Goal: Contribute content: Add original content to the website for others to see

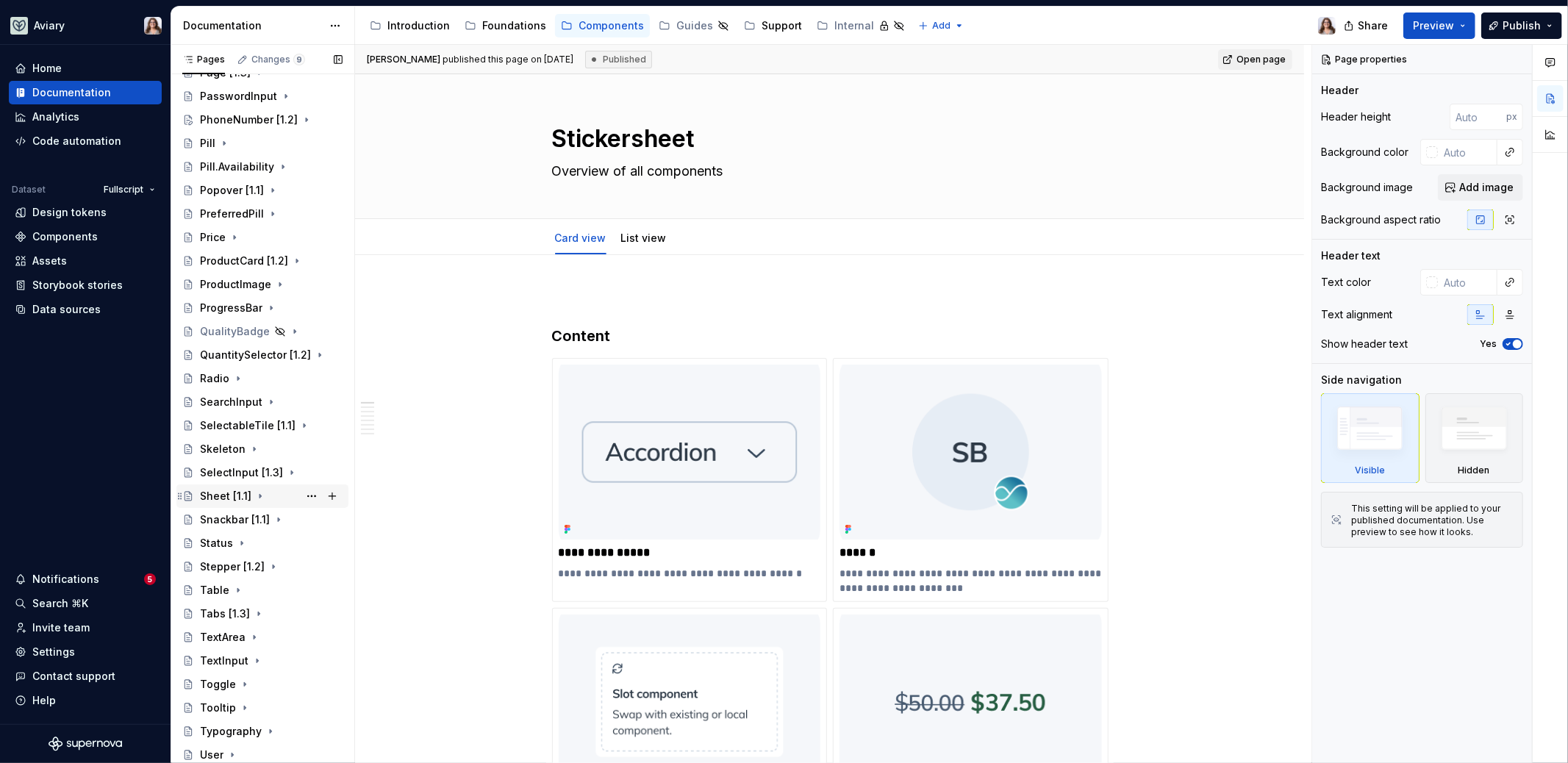
scroll to position [916, 0]
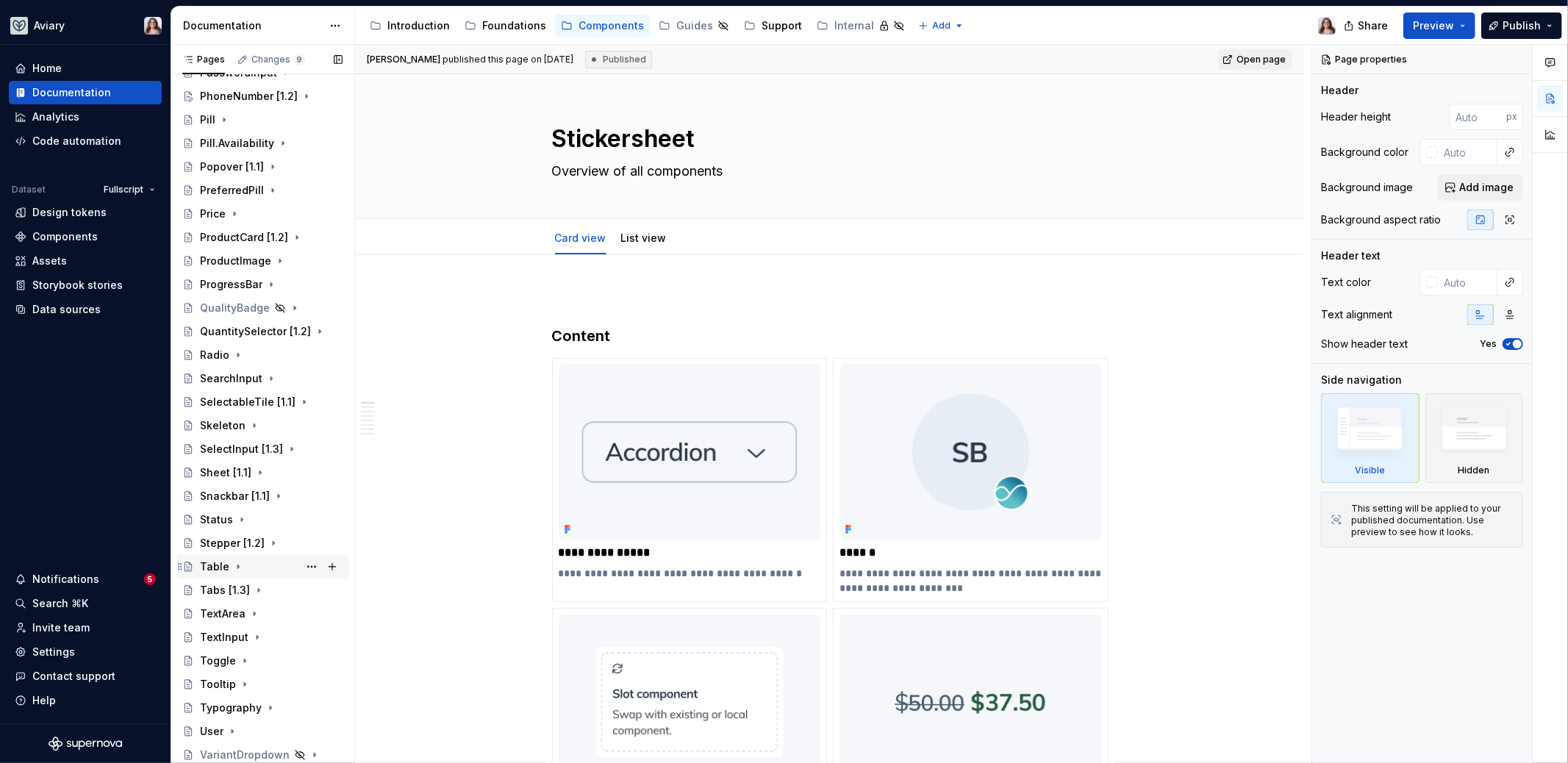
click at [228, 568] on div "Table" at bounding box center [271, 567] width 143 height 20
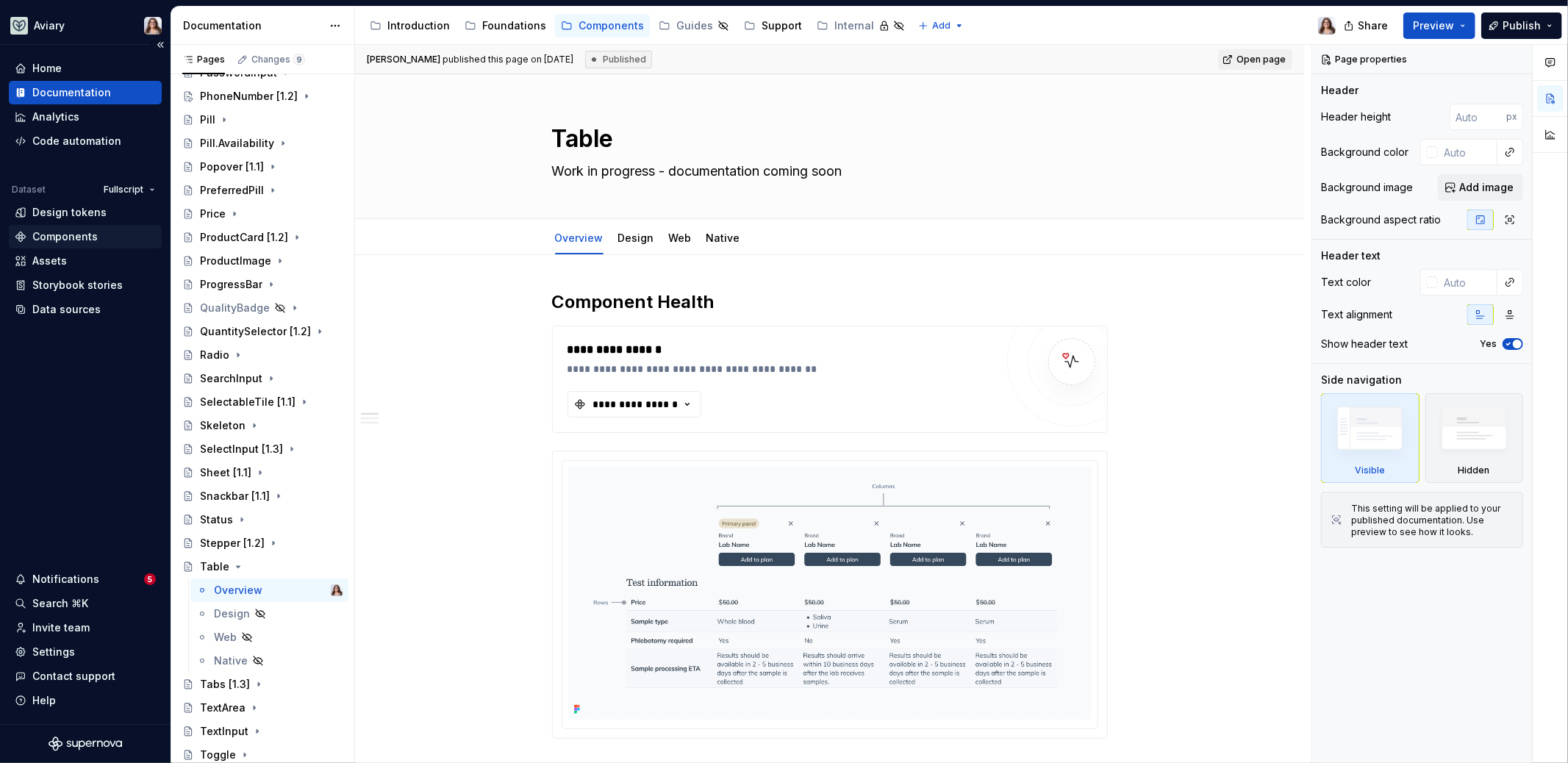
type textarea "*"
click at [83, 237] on div "Components" at bounding box center [65, 237] width 66 height 15
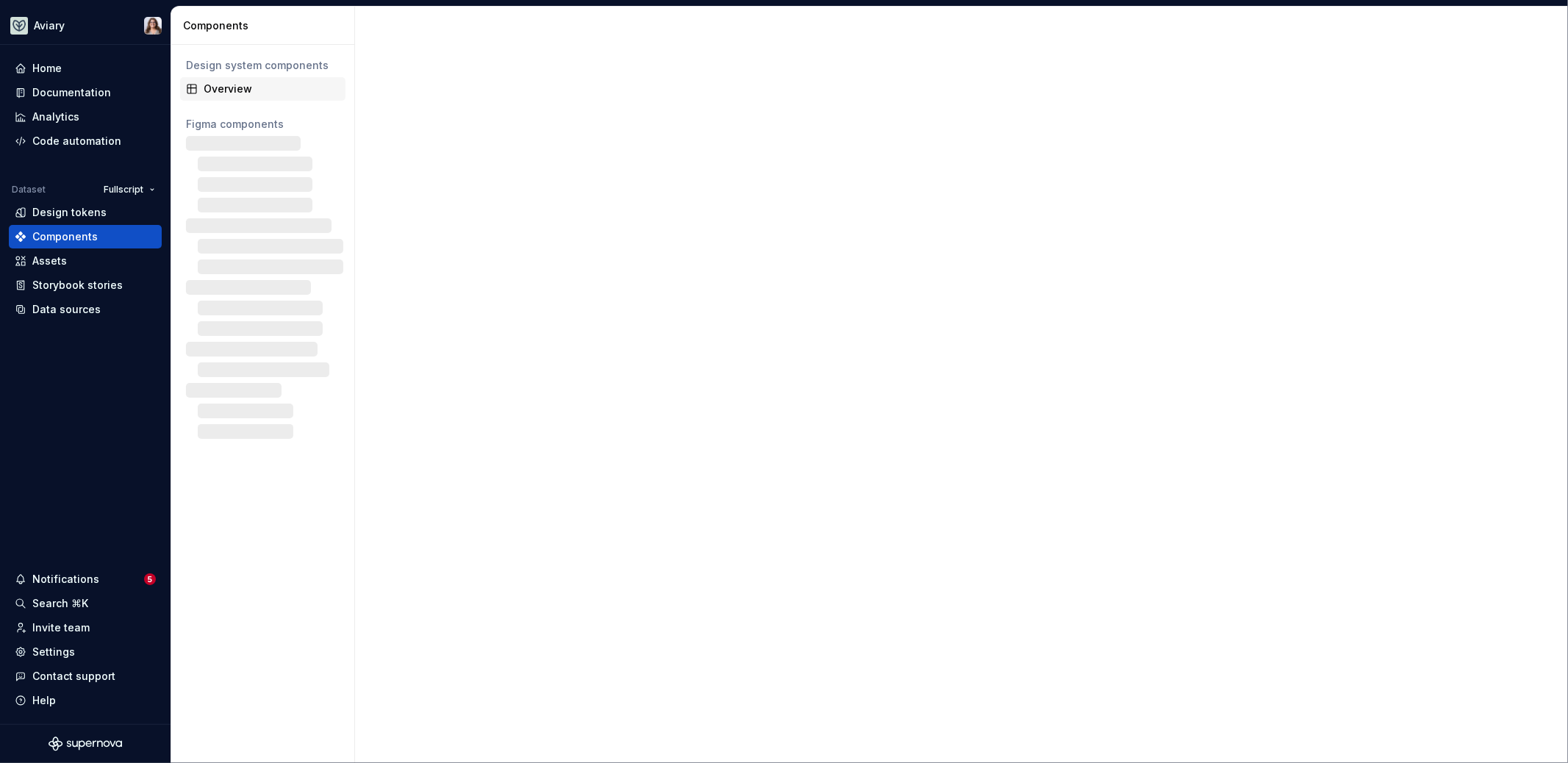
click at [233, 84] on div "Overview" at bounding box center [271, 89] width 136 height 15
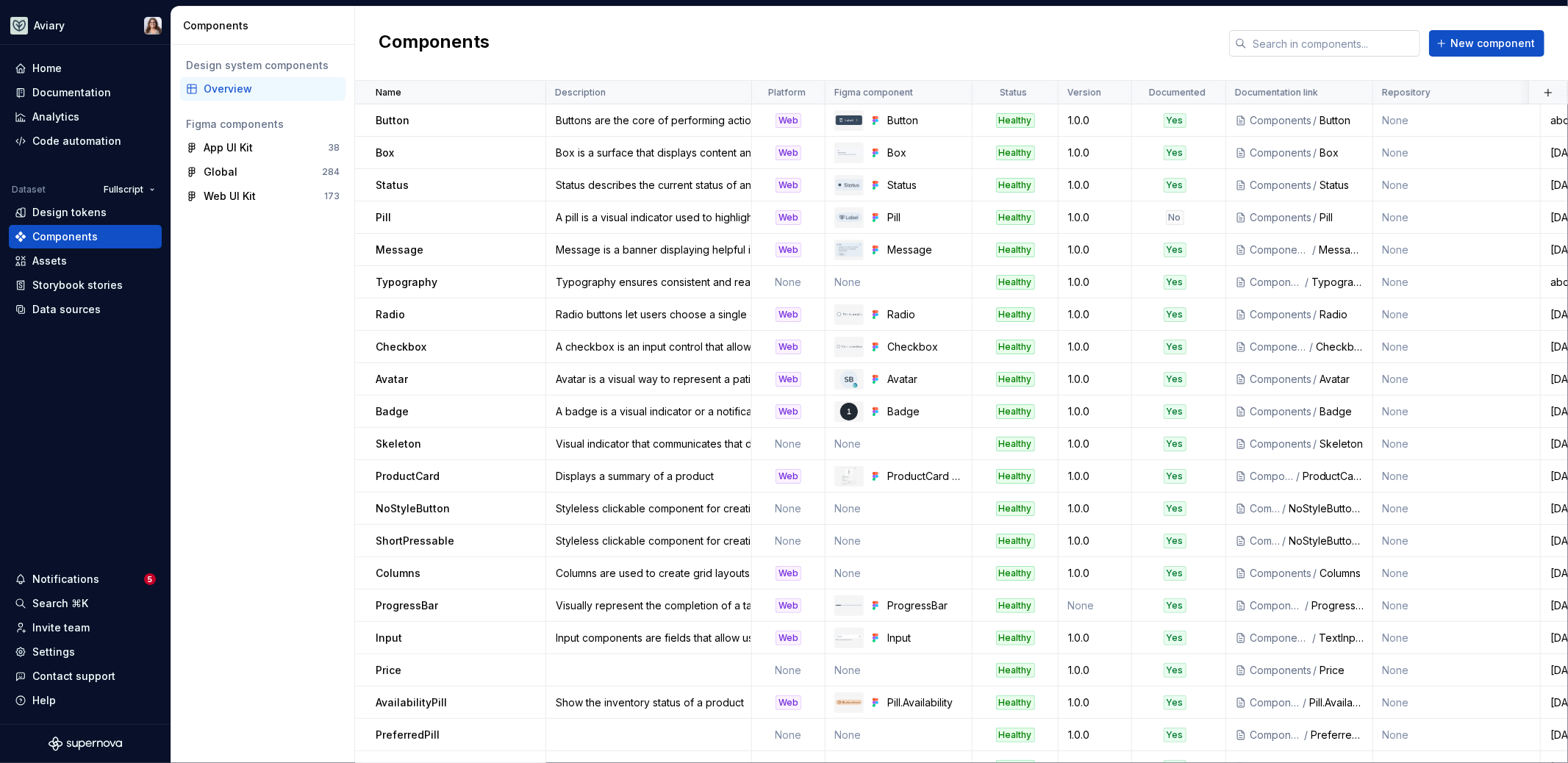
click at [1373, 42] on input "text" at bounding box center [1333, 43] width 173 height 27
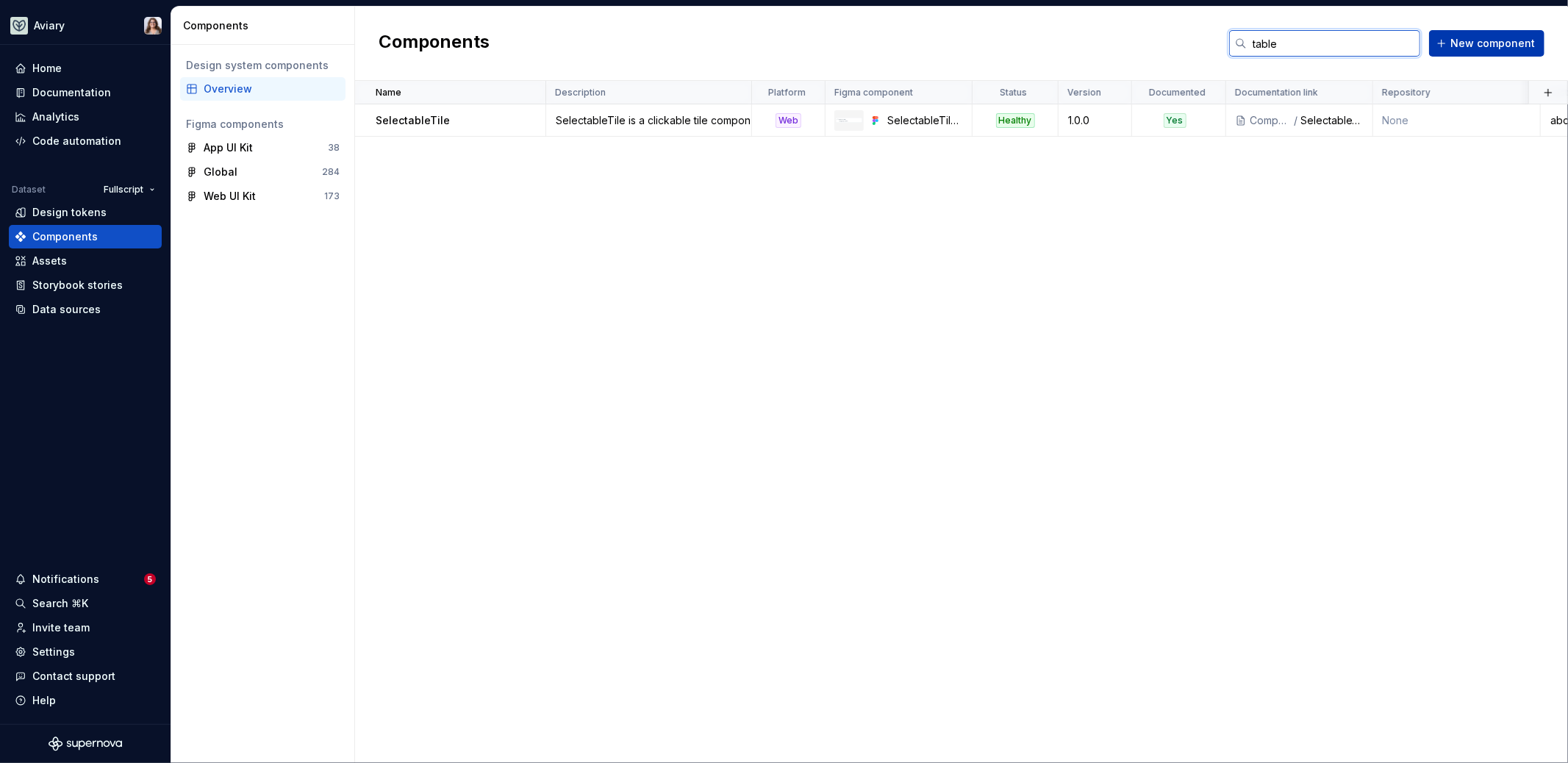
type input "table"
click at [1462, 43] on span "New component" at bounding box center [1492, 43] width 84 height 15
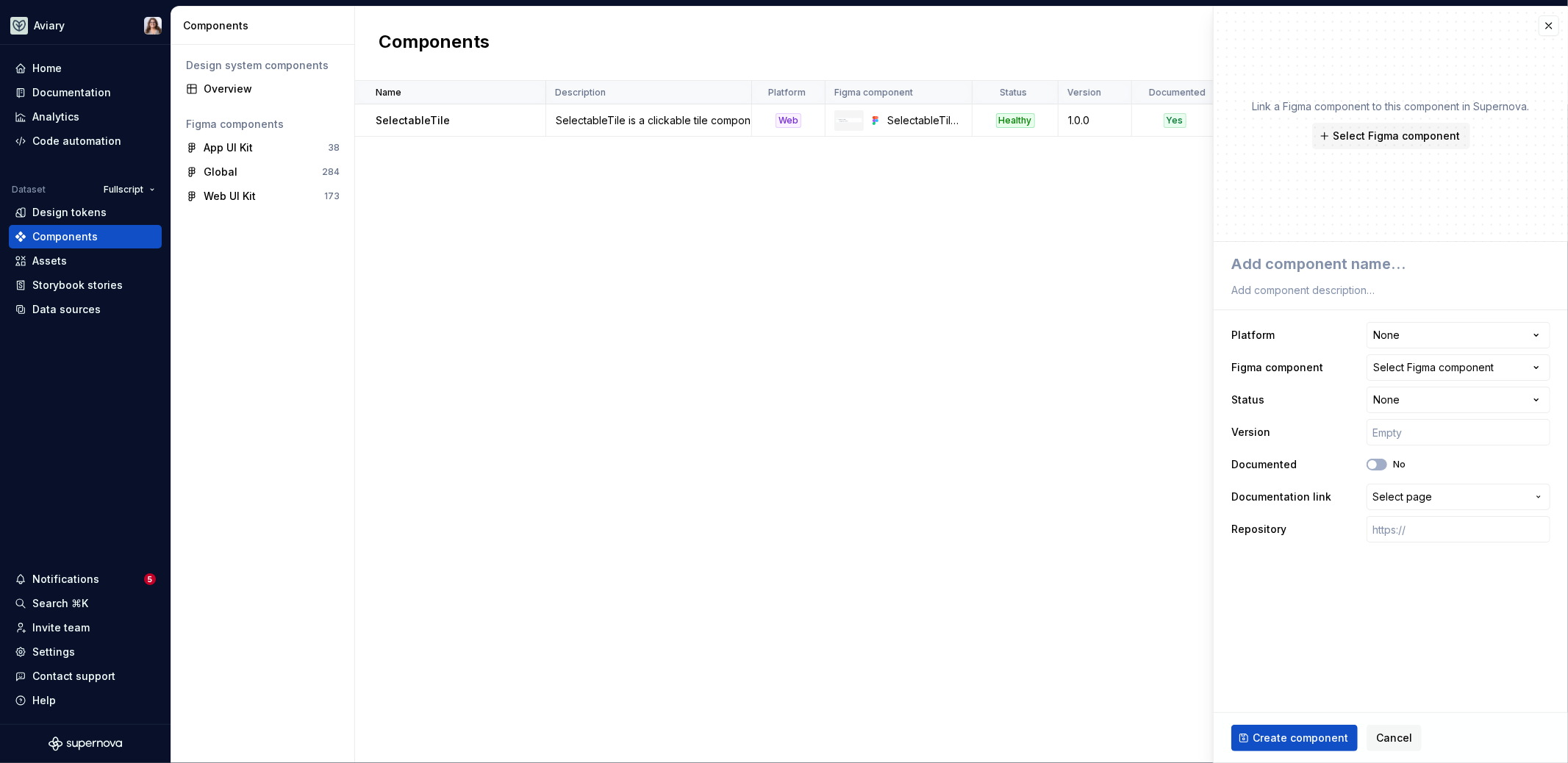
type textarea "*"
type textarea "T"
type textarea "*"
type textarea "Ta"
type textarea "*"
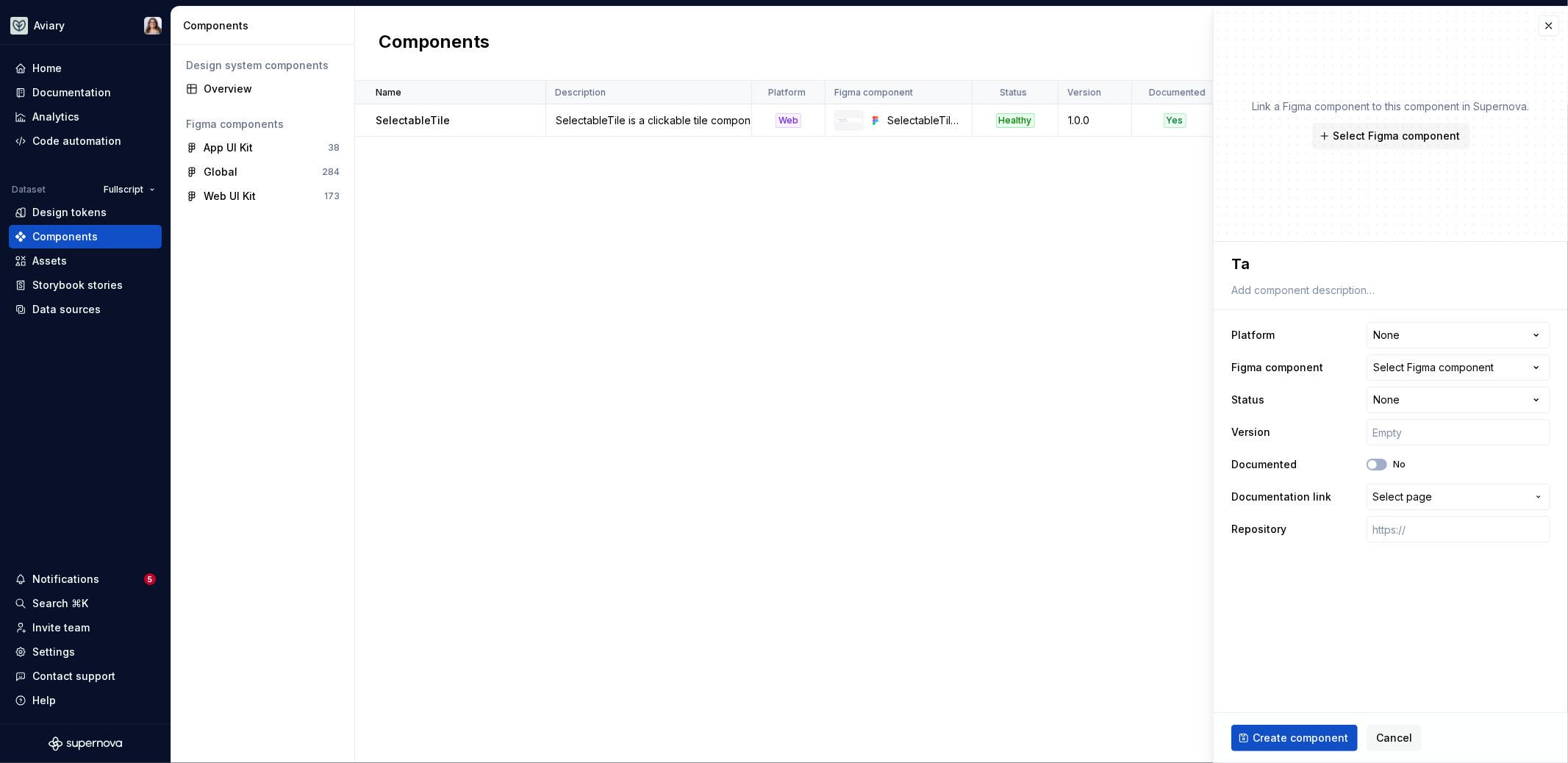
type textarea "Tab"
type textarea "*"
type textarea "Tabl"
type textarea "*"
type textarea "Table"
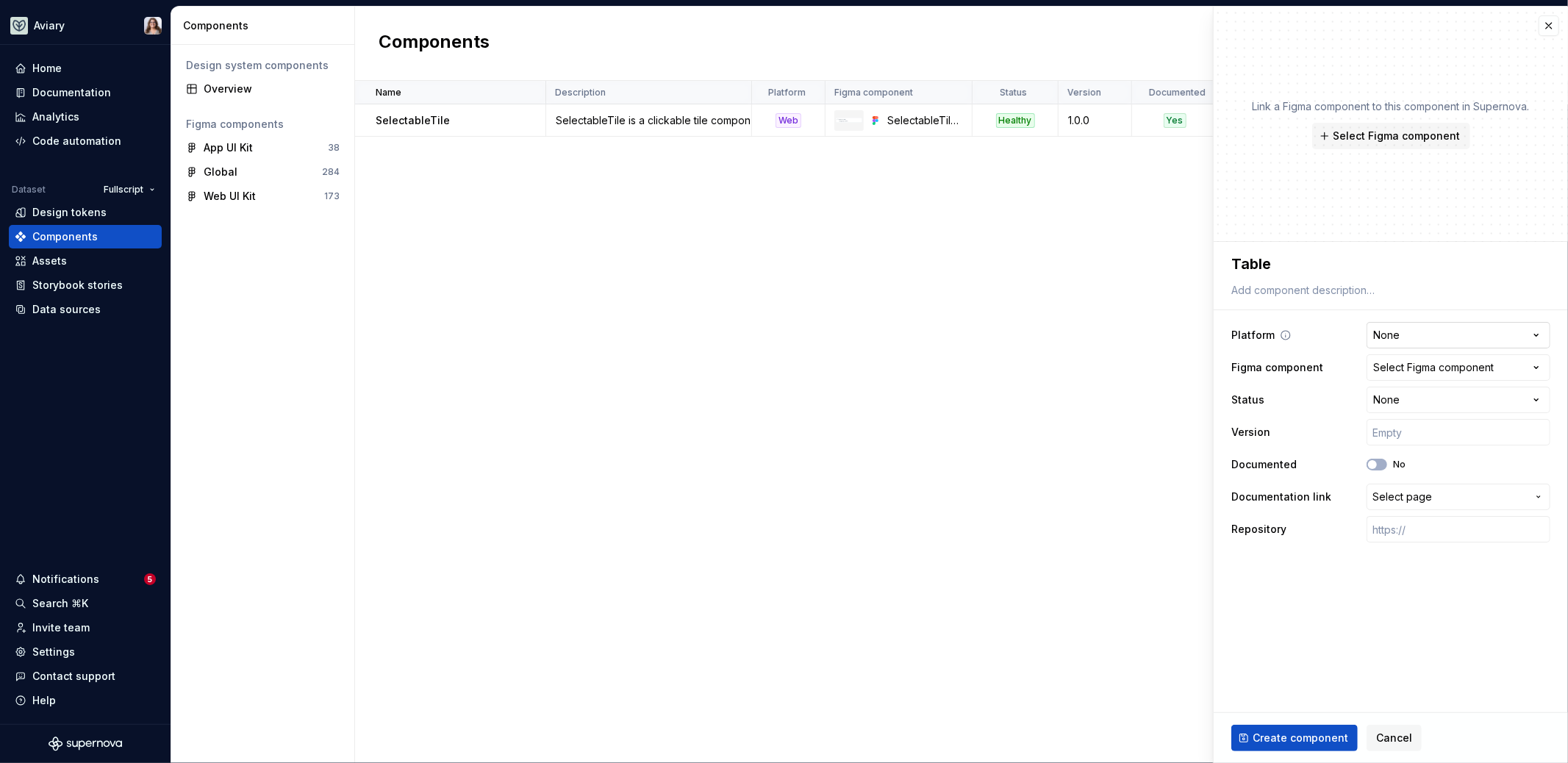
click at [1399, 332] on html "**********" at bounding box center [784, 381] width 1568 height 763
select select "**********"
type textarea "*"
click at [1399, 371] on div "Select Figma component" at bounding box center [1433, 367] width 121 height 15
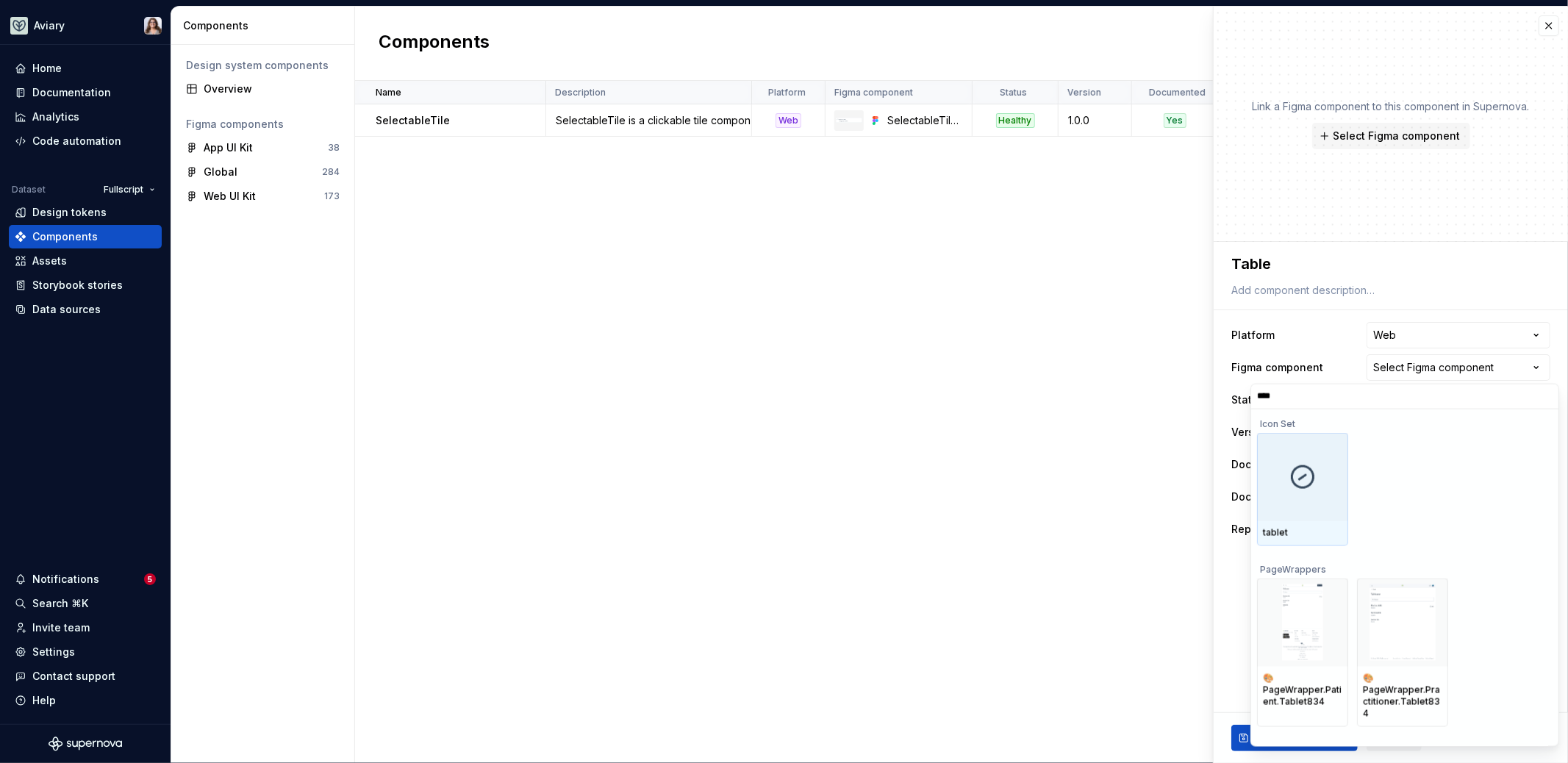
type input "*****"
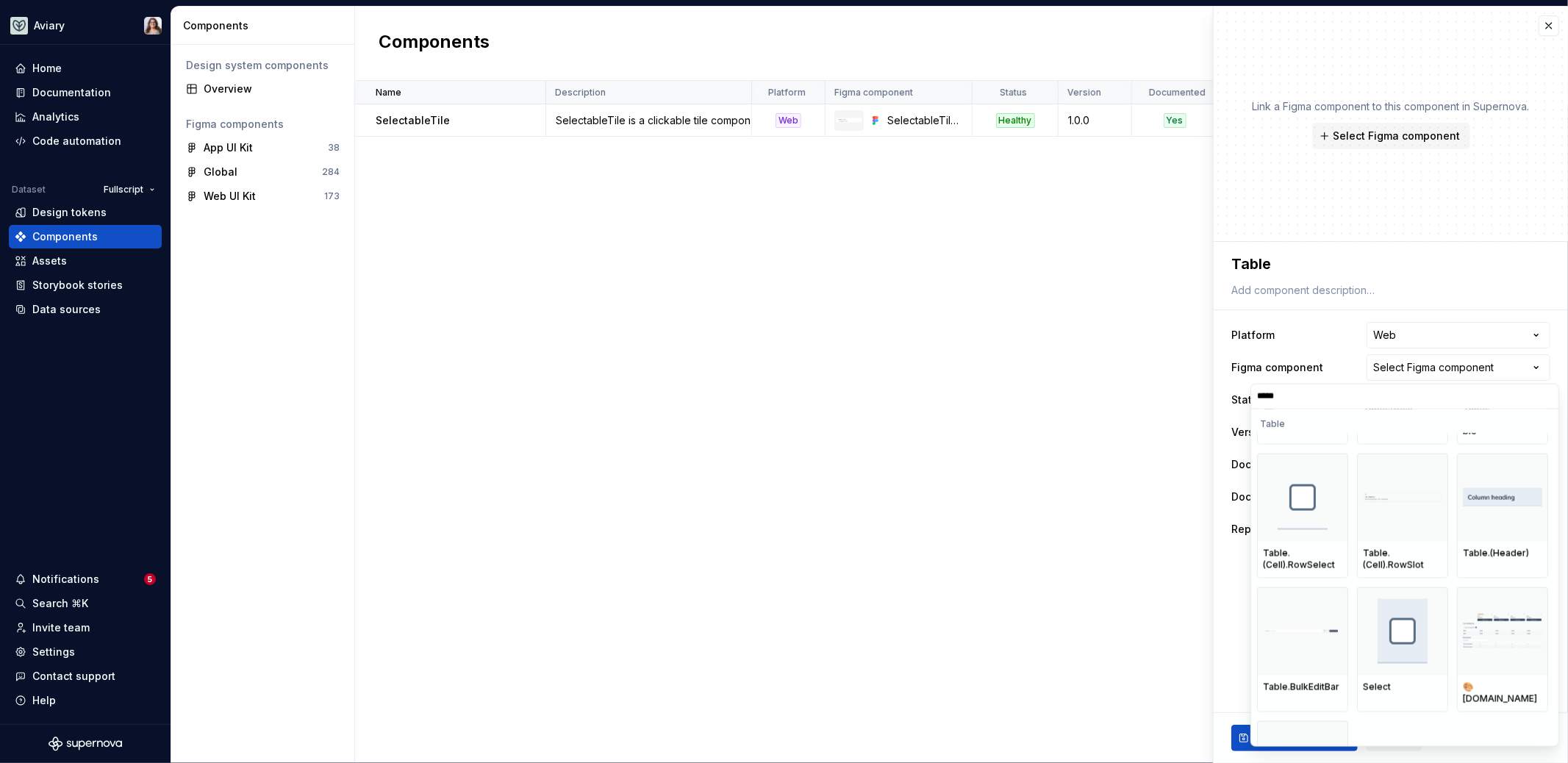
scroll to position [911, 0]
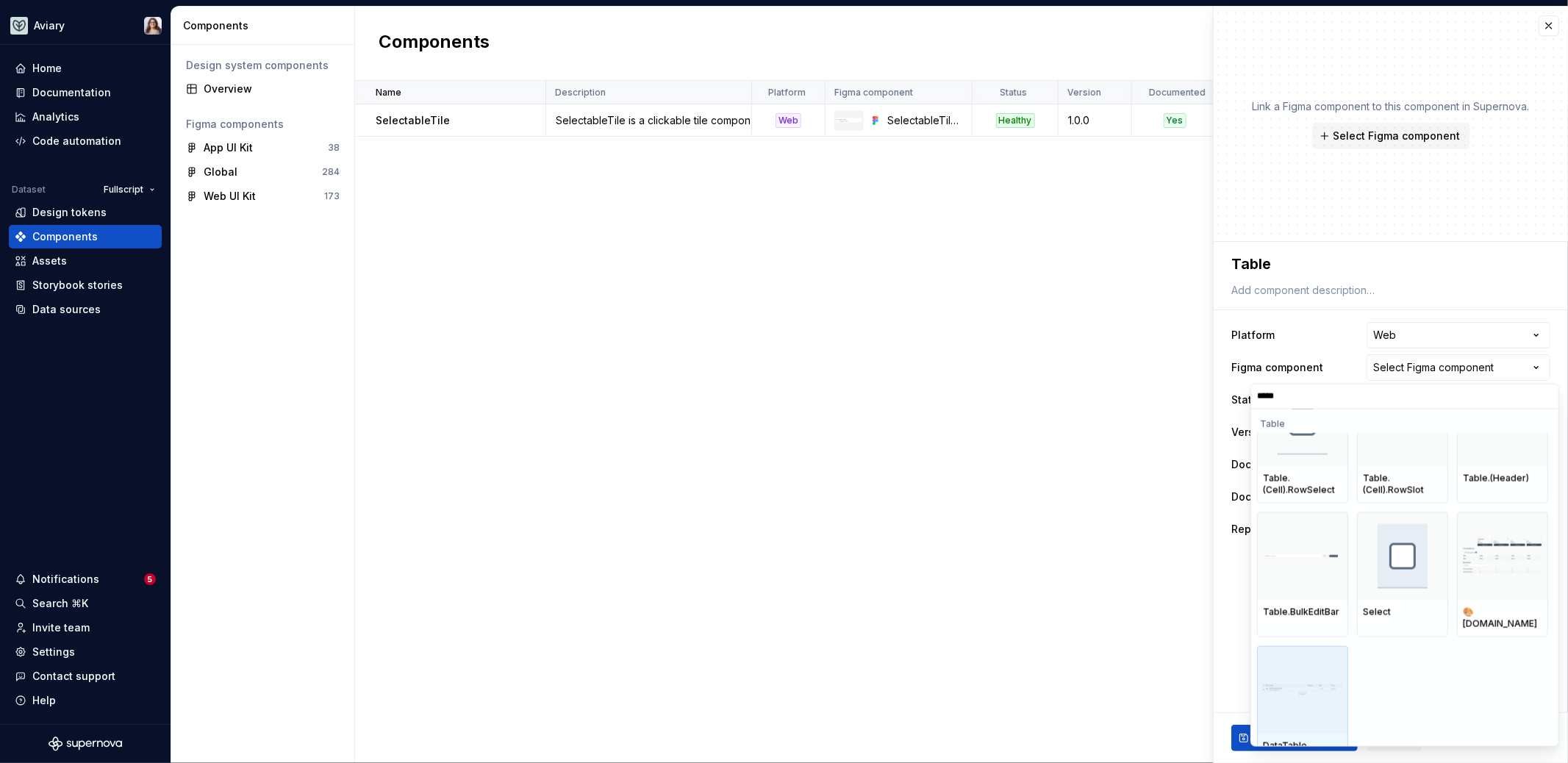
click at [1305, 684] on div at bounding box center [1302, 689] width 91 height 88
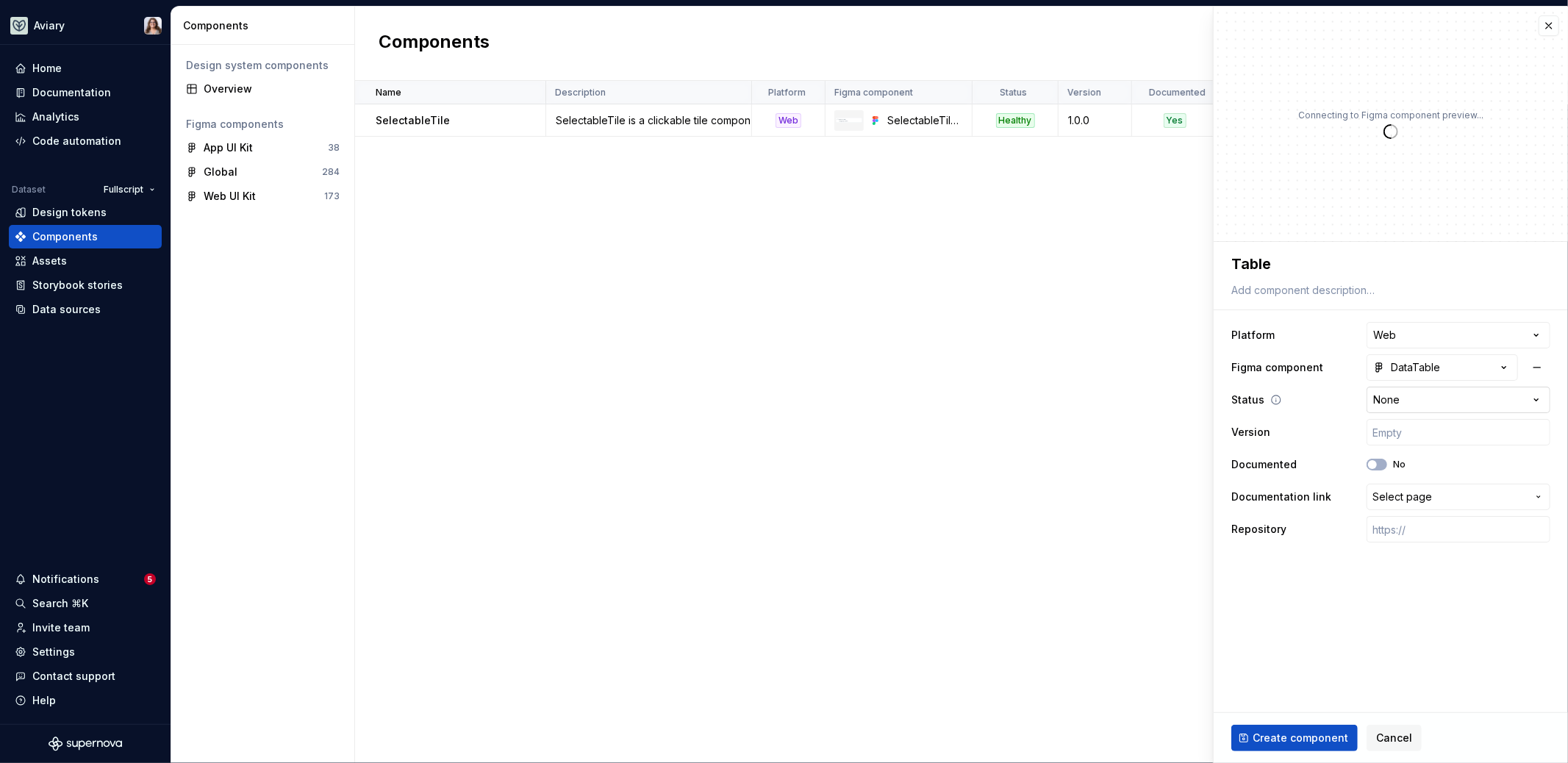
type textarea "*"
click at [1408, 394] on html "**********" at bounding box center [784, 381] width 1568 height 763
select select "**********"
click at [1294, 714] on div "Create component Cancel" at bounding box center [1390, 739] width 354 height 50
click at [1275, 737] on span "Create component" at bounding box center [1300, 739] width 96 height 15
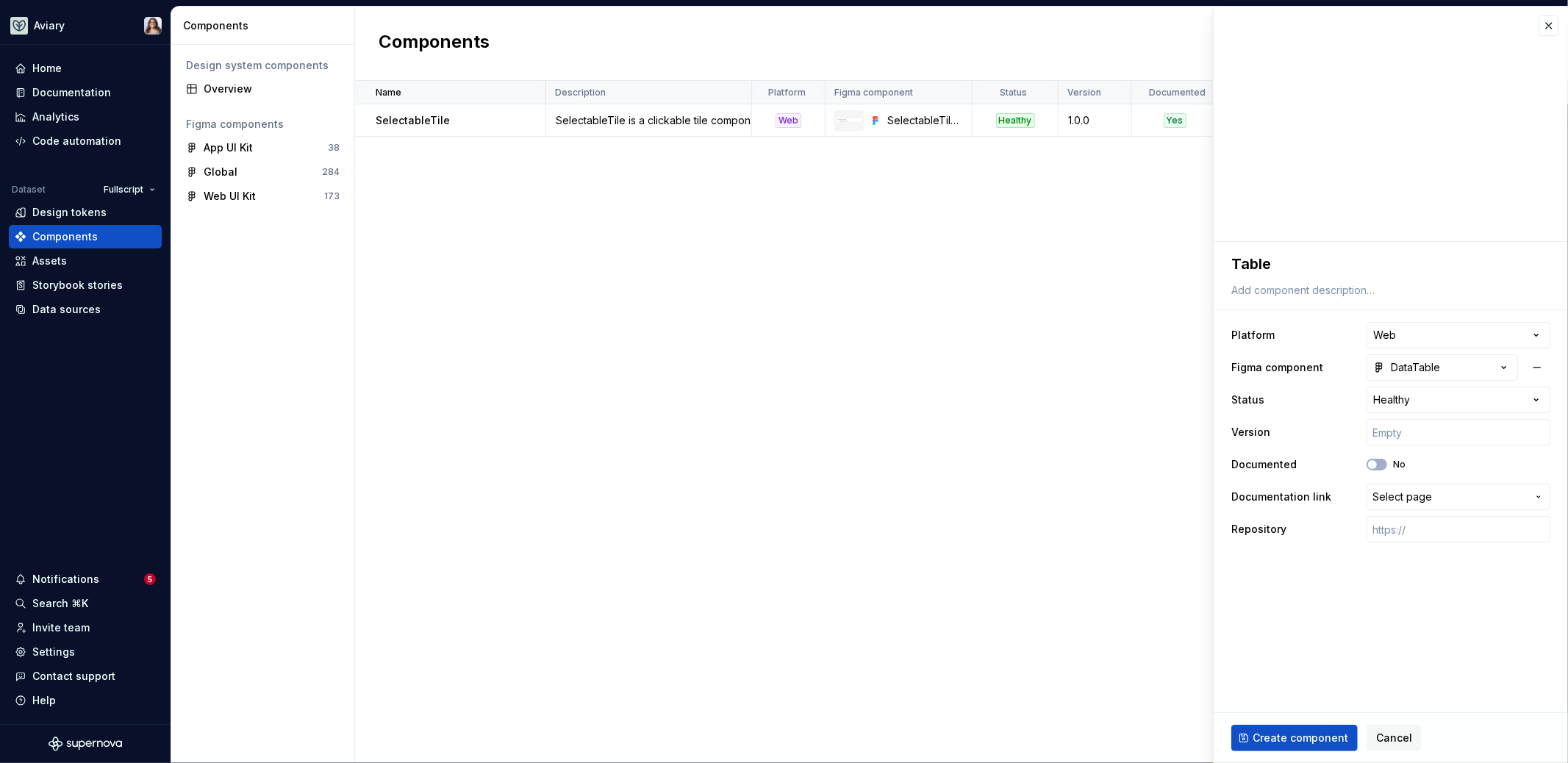
type textarea "*"
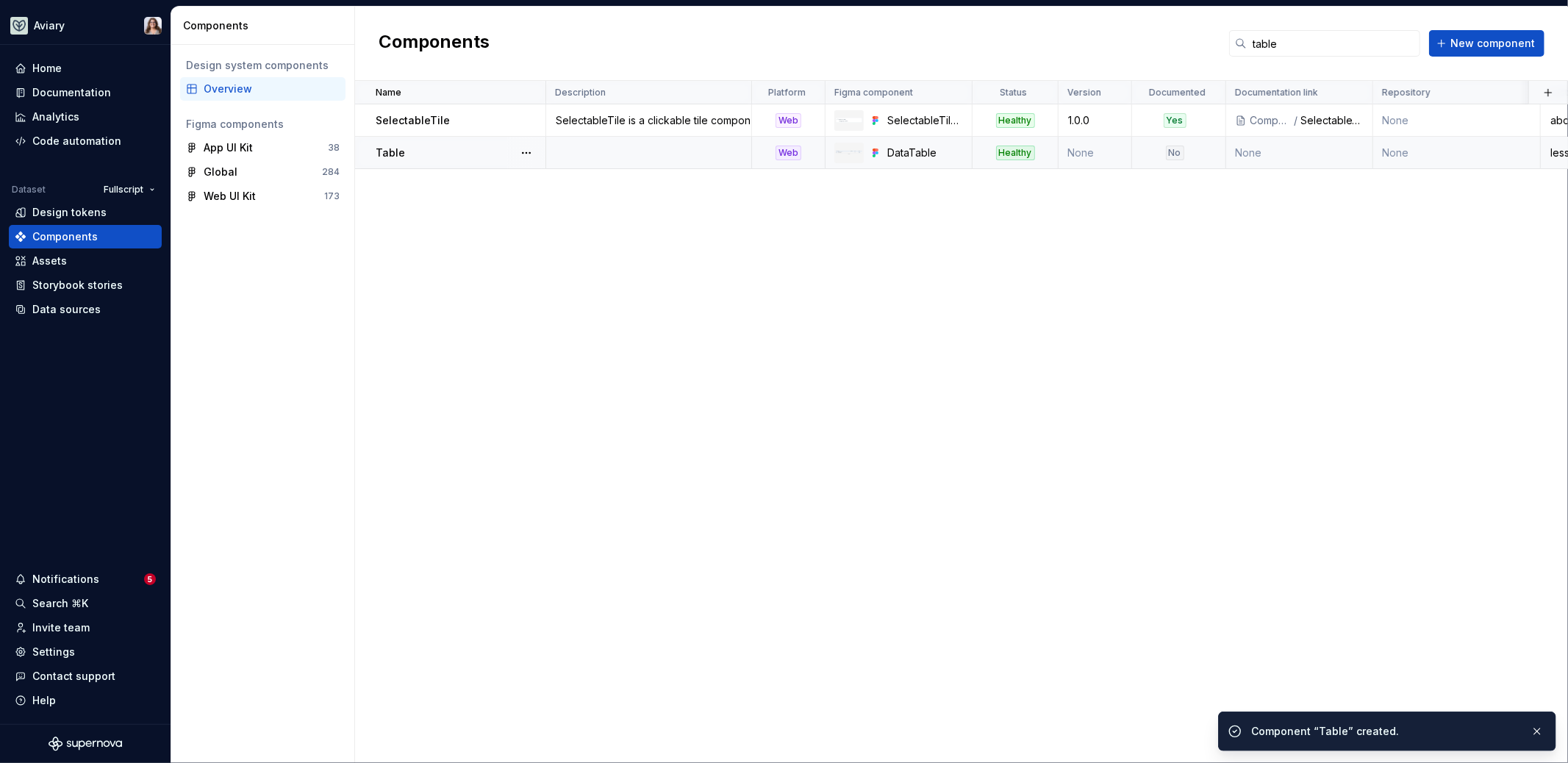
click at [683, 154] on td at bounding box center [649, 153] width 206 height 32
click at [671, 135] on td "SelectableTile is a clickable tile component that allows users to choose one or…" at bounding box center [649, 121] width 206 height 32
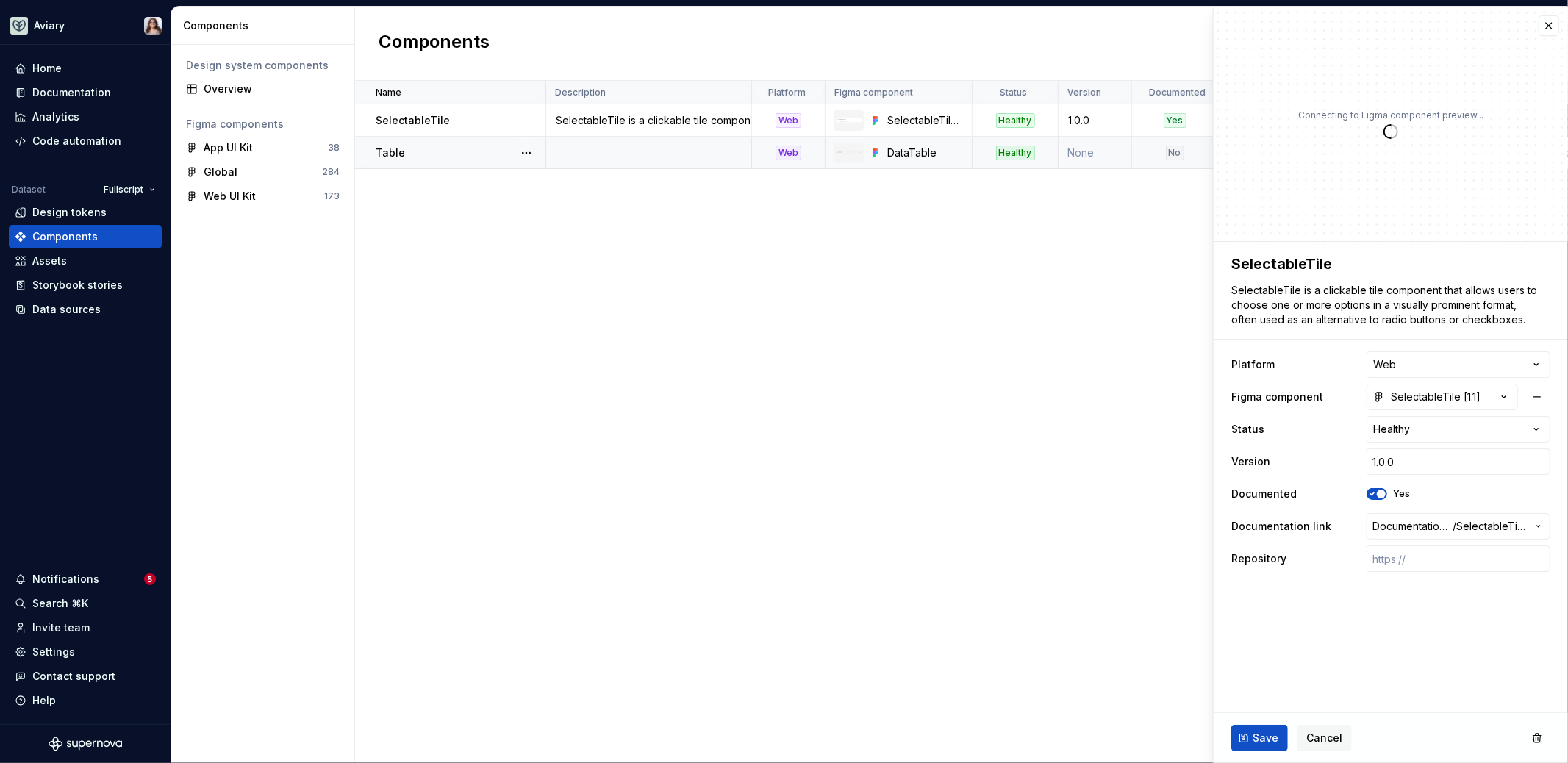
click at [498, 162] on td "Table" at bounding box center [451, 153] width 191 height 32
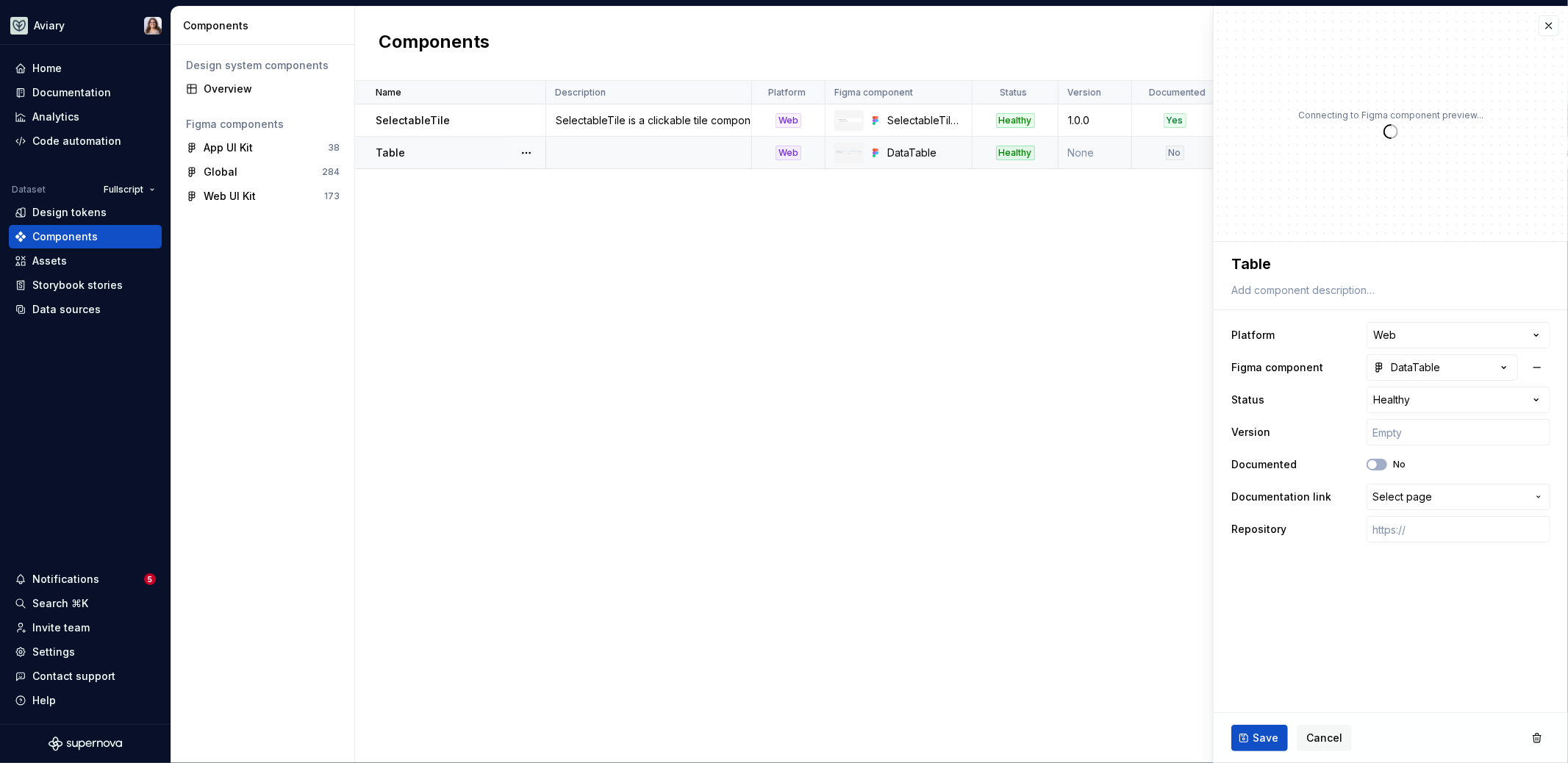
type textarea "*"
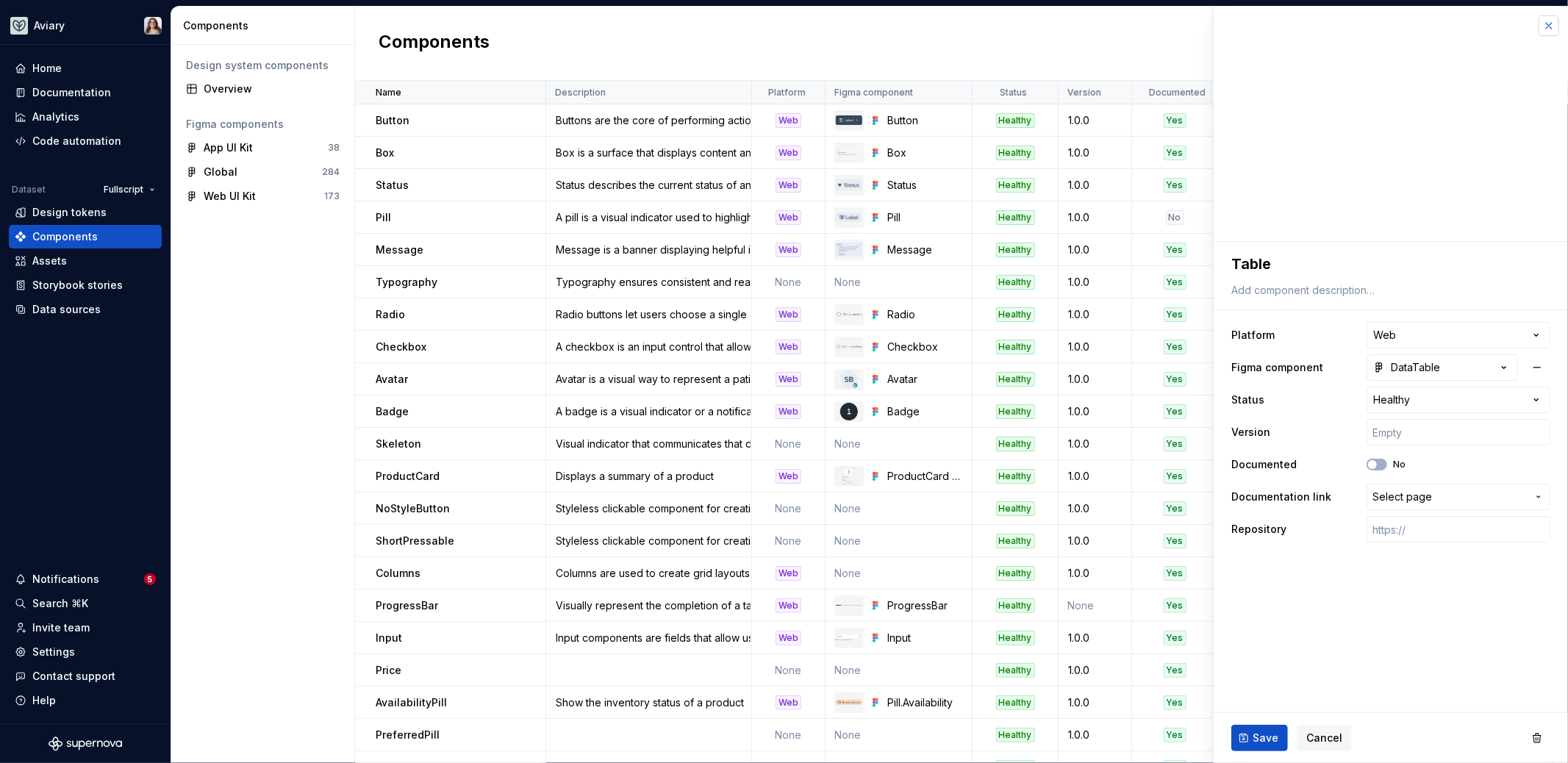
click at [1547, 24] on button "button" at bounding box center [1548, 25] width 20 height 20
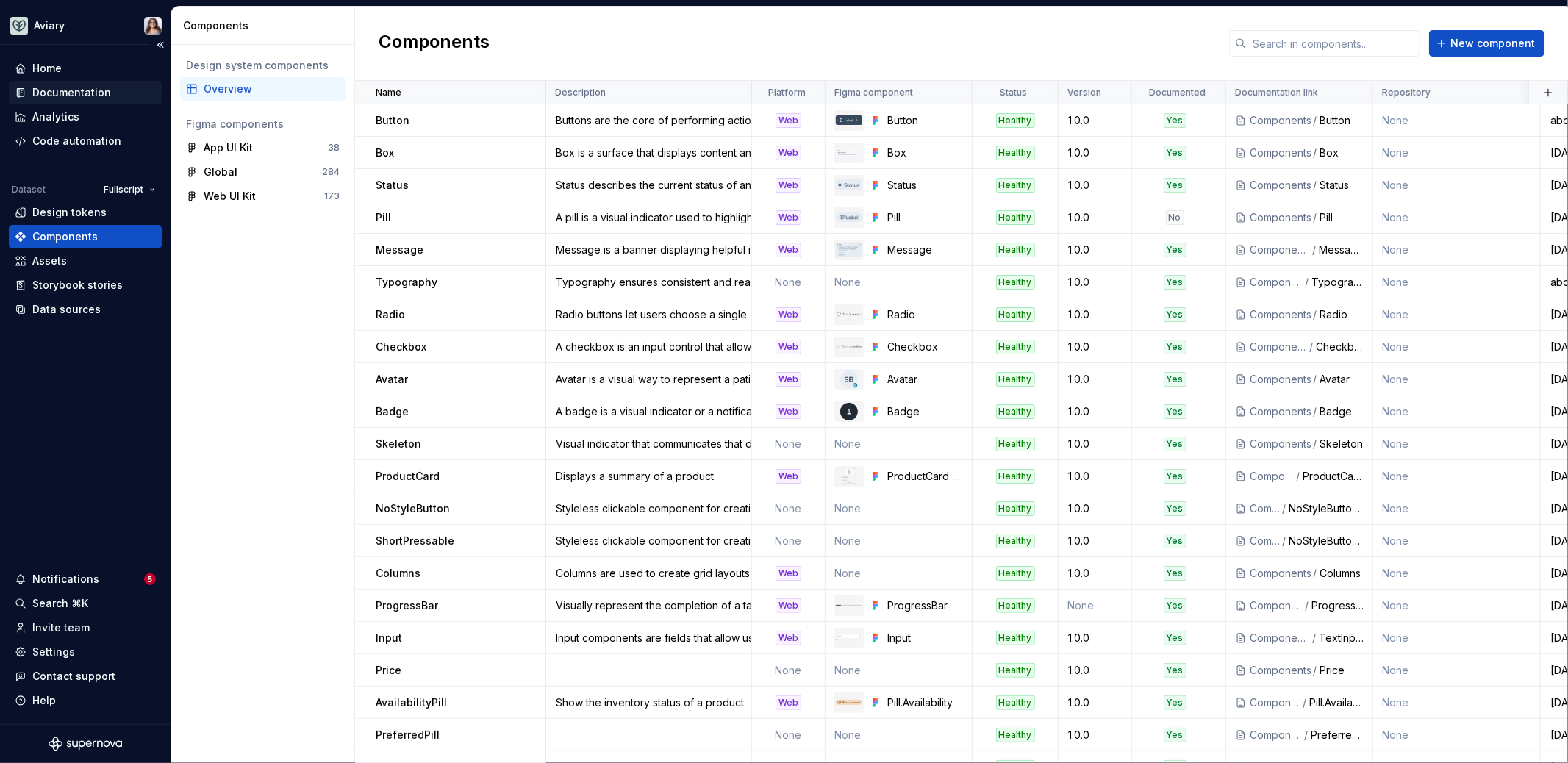
click at [70, 93] on div "Documentation" at bounding box center [71, 92] width 79 height 15
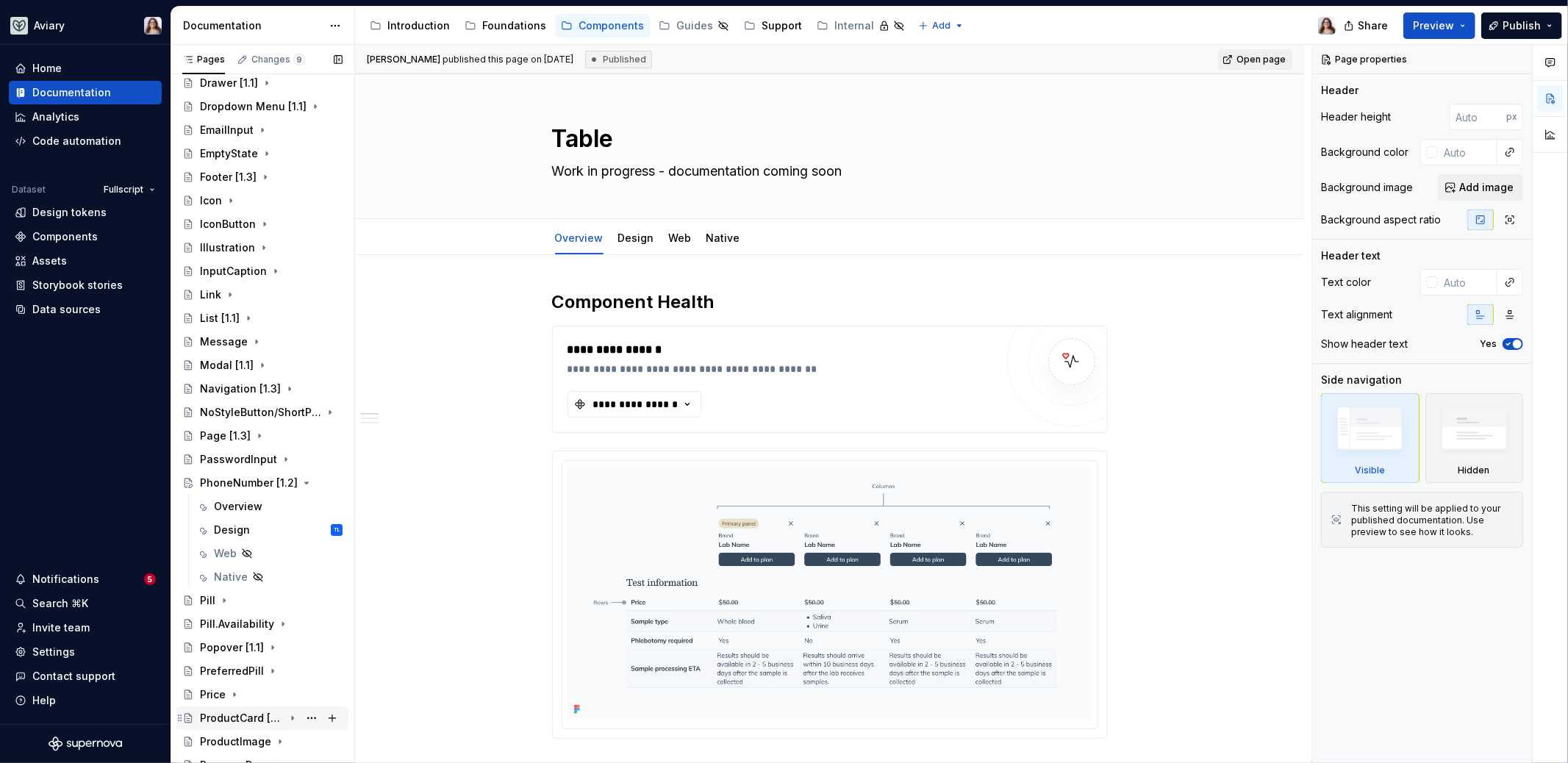
scroll to position [619, 0]
click at [233, 392] on div "Navigation [1.3]" at bounding box center [241, 393] width 81 height 15
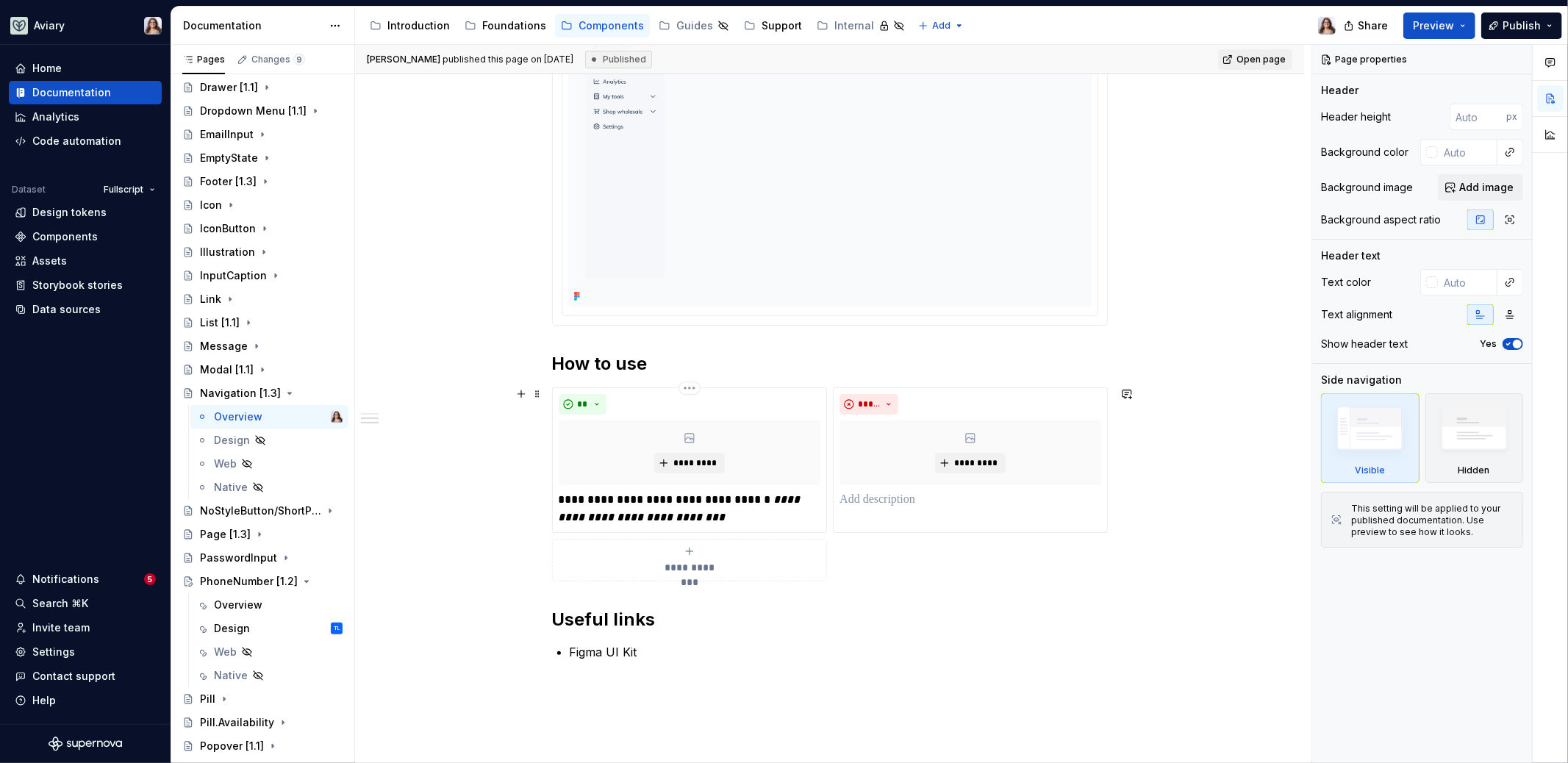
scroll to position [544, 0]
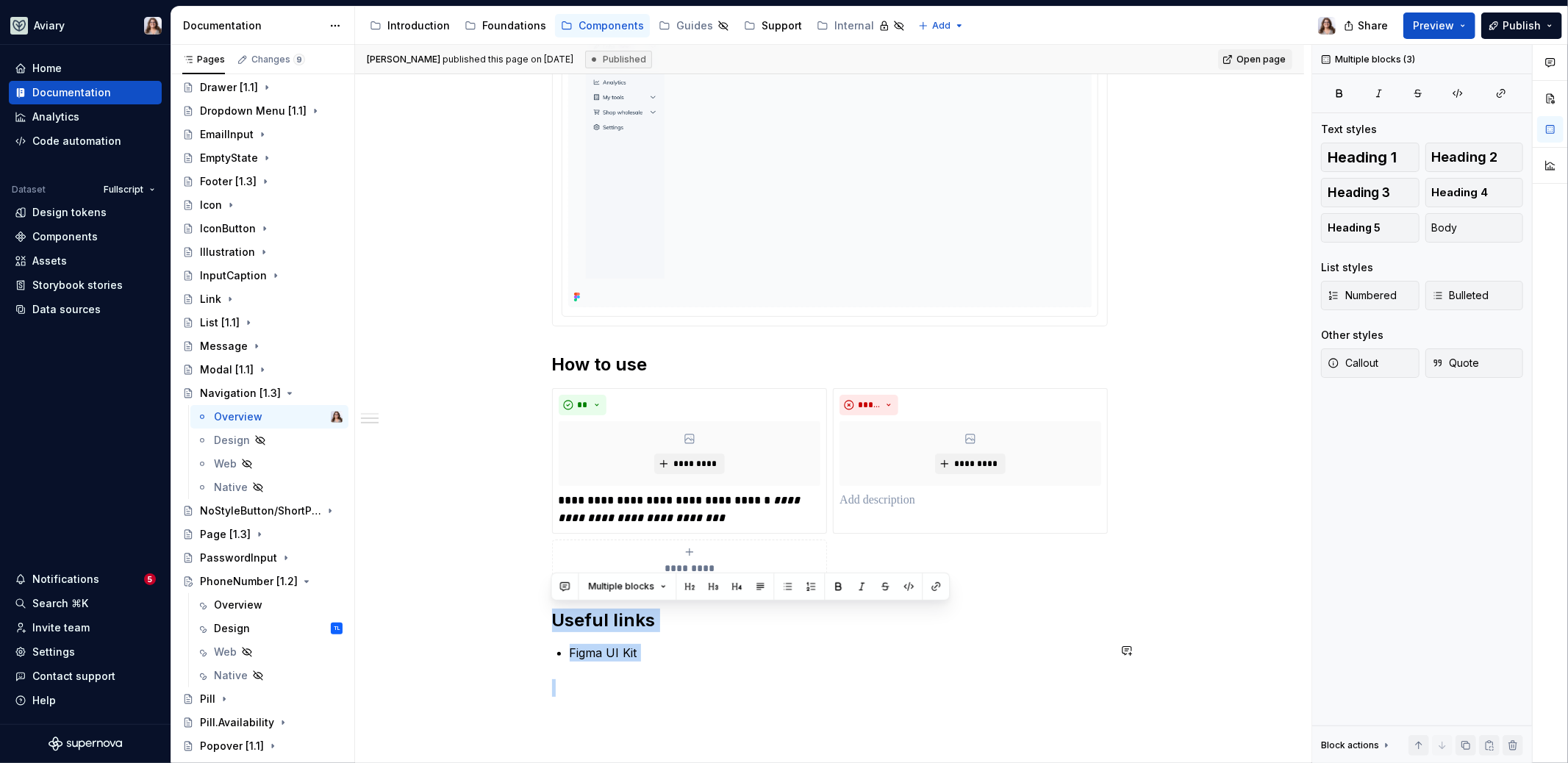
drag, startPoint x: 553, startPoint y: 609, endPoint x: 700, endPoint y: 662, distance: 156.3
click at [700, 662] on div "**********" at bounding box center [830, 221] width 556 height 951
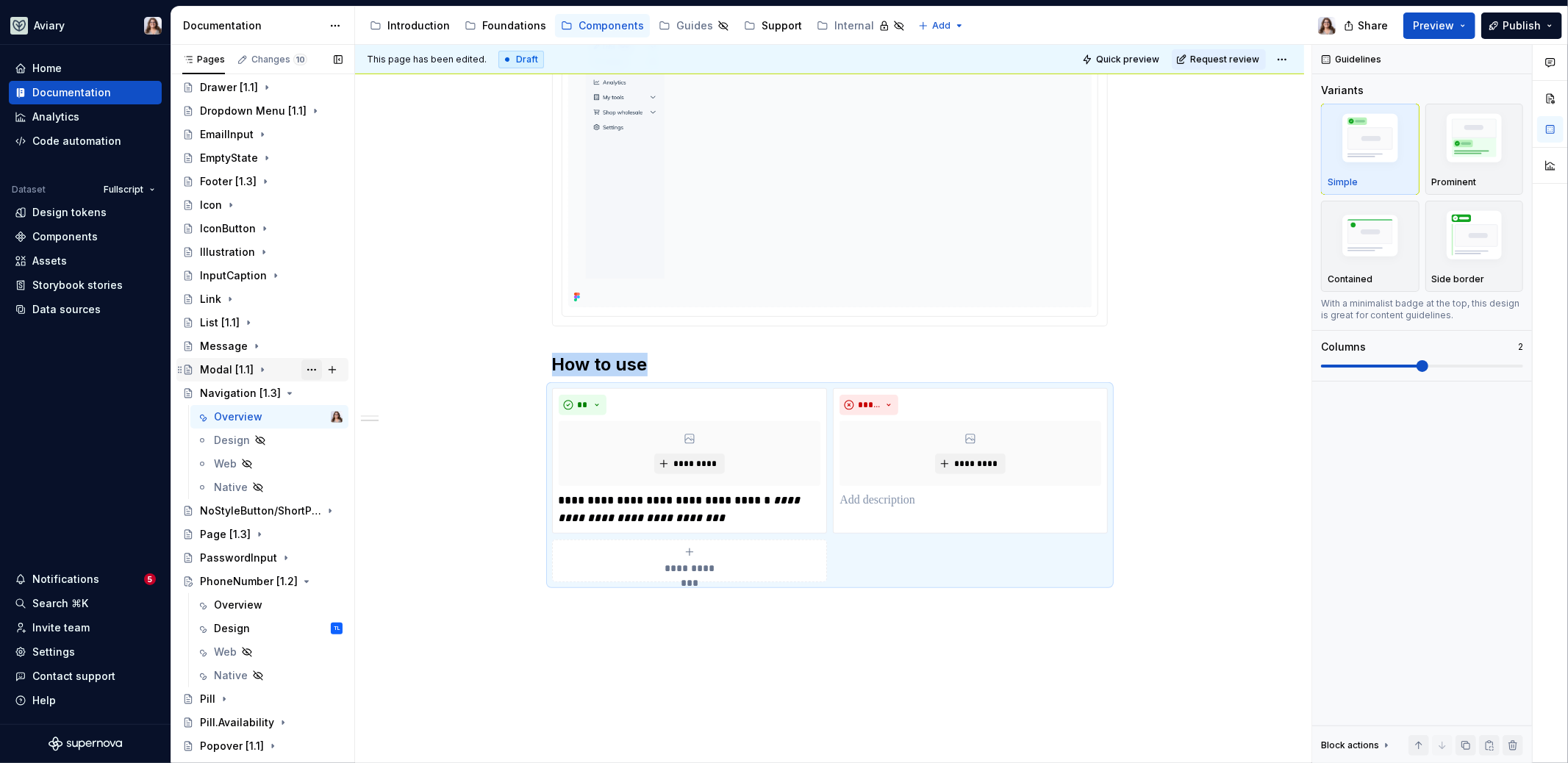
scroll to position [0, 0]
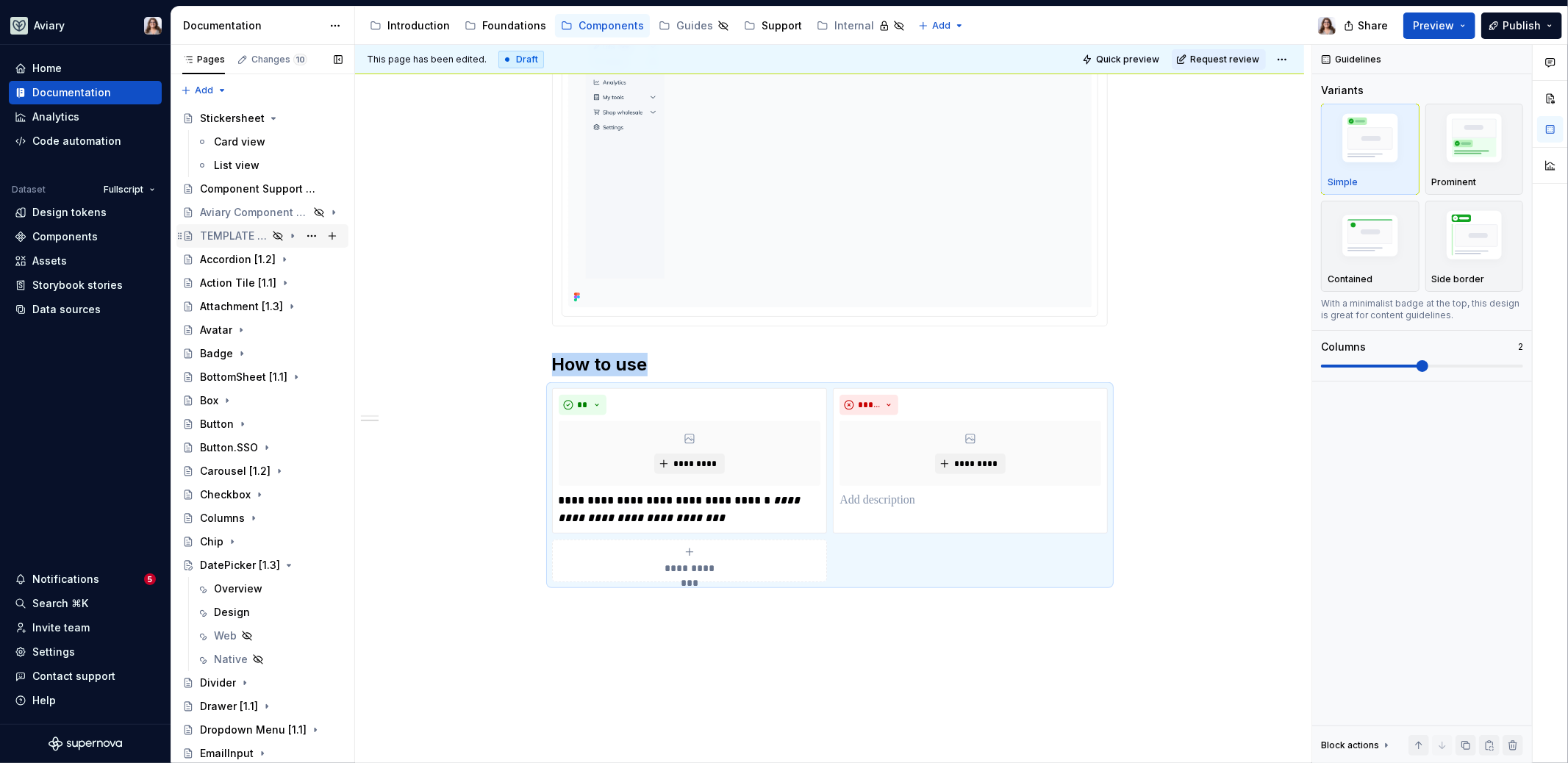
click at [244, 232] on div "TEMPLATE - COPY ME" at bounding box center [233, 236] width 67 height 15
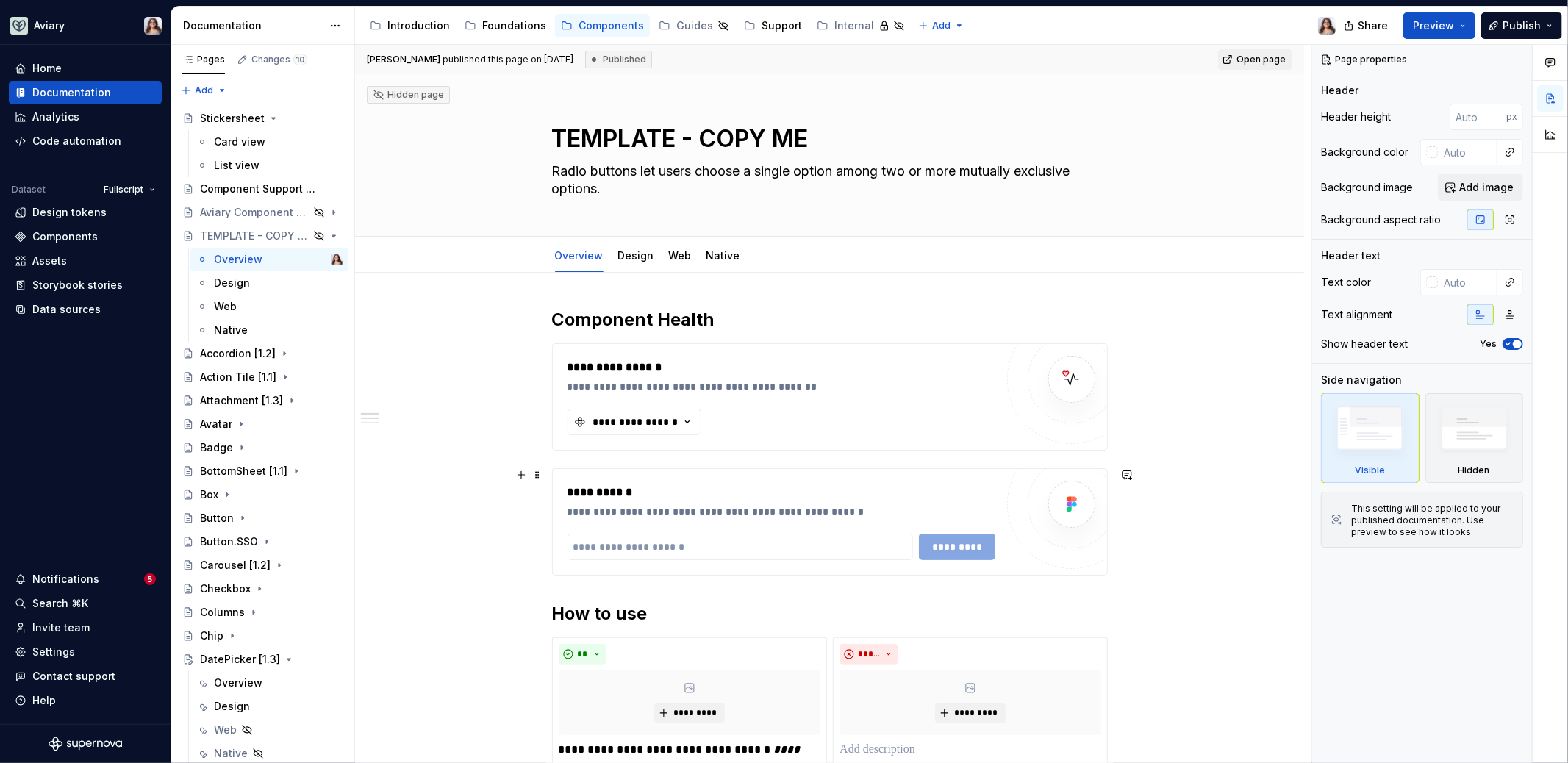
scroll to position [425, 0]
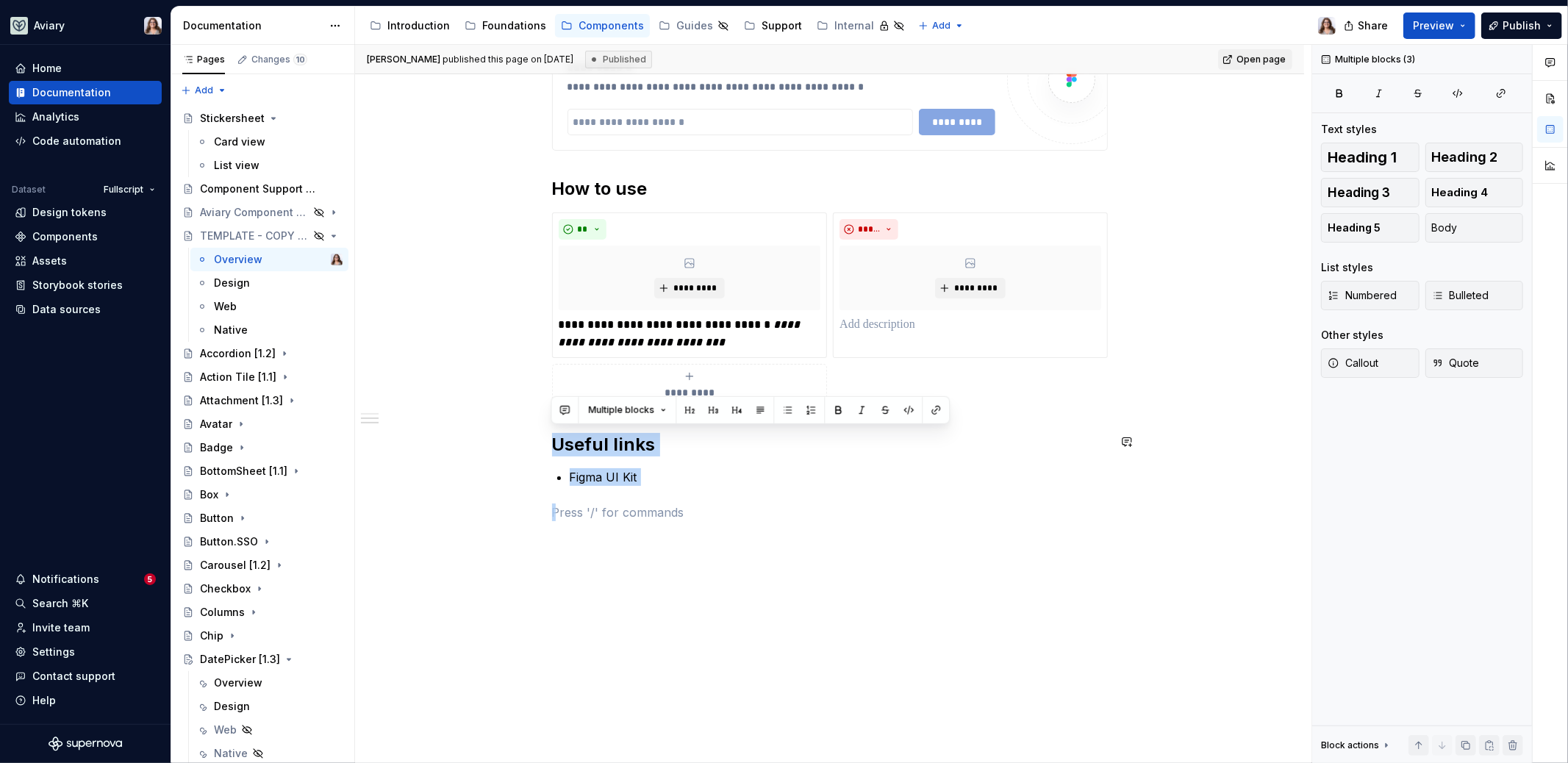
drag, startPoint x: 680, startPoint y: 498, endPoint x: 546, endPoint y: 423, distance: 153.6
click at [546, 423] on div "**********" at bounding box center [829, 307] width 949 height 920
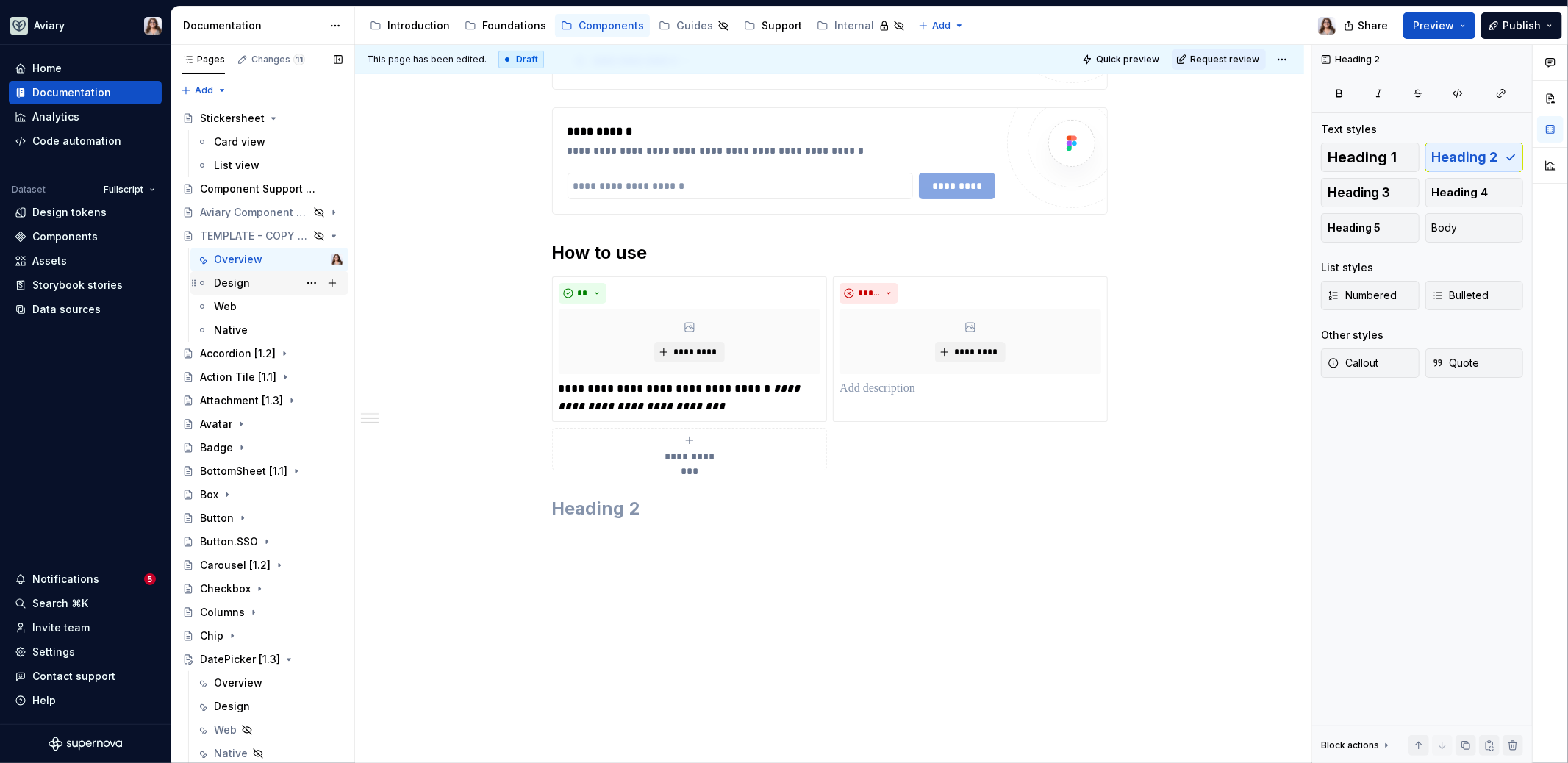
click at [241, 289] on div "Design" at bounding box center [232, 283] width 36 height 15
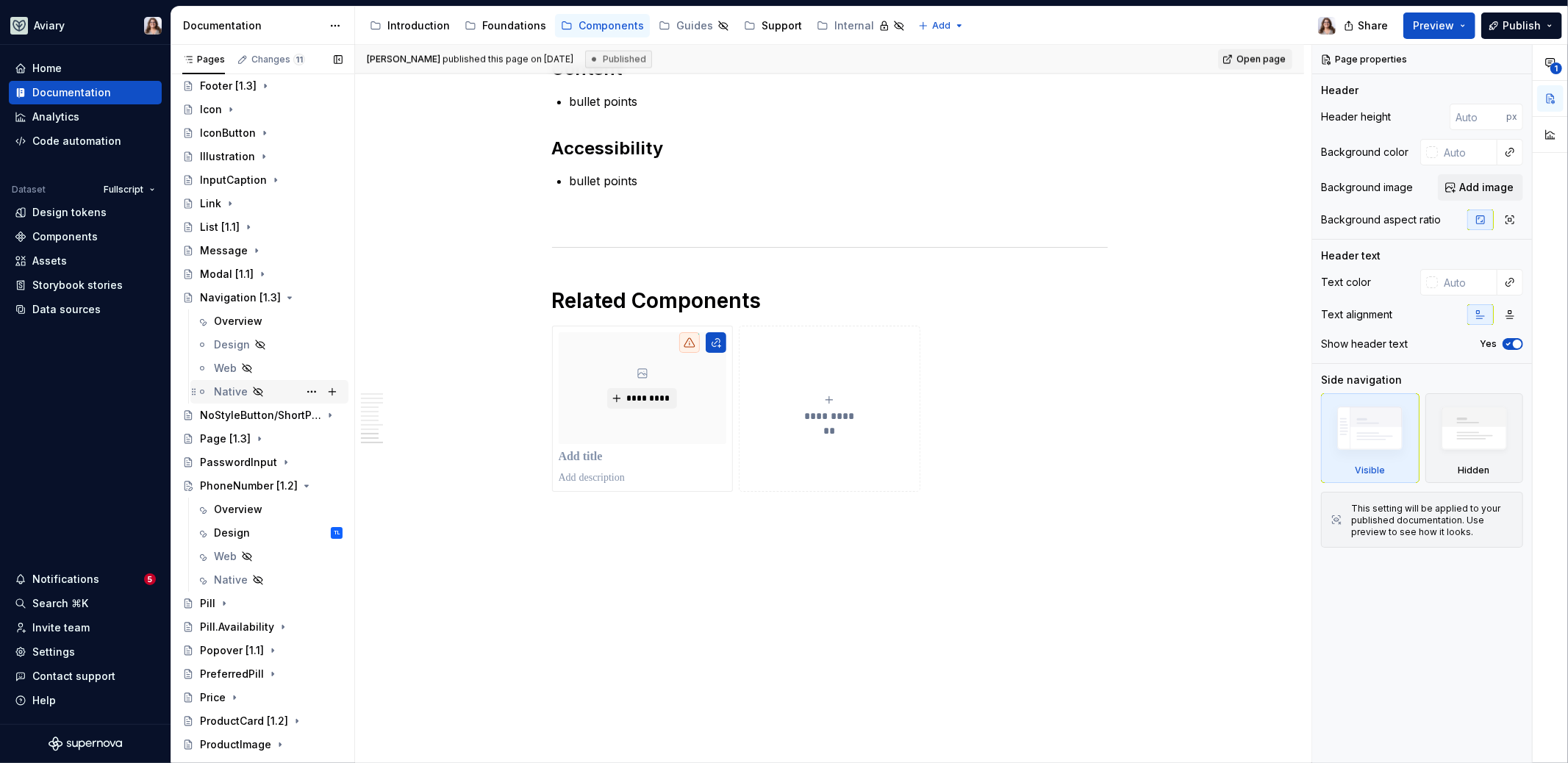
scroll to position [805, 0]
click at [236, 321] on div "Overview" at bounding box center [238, 325] width 49 height 15
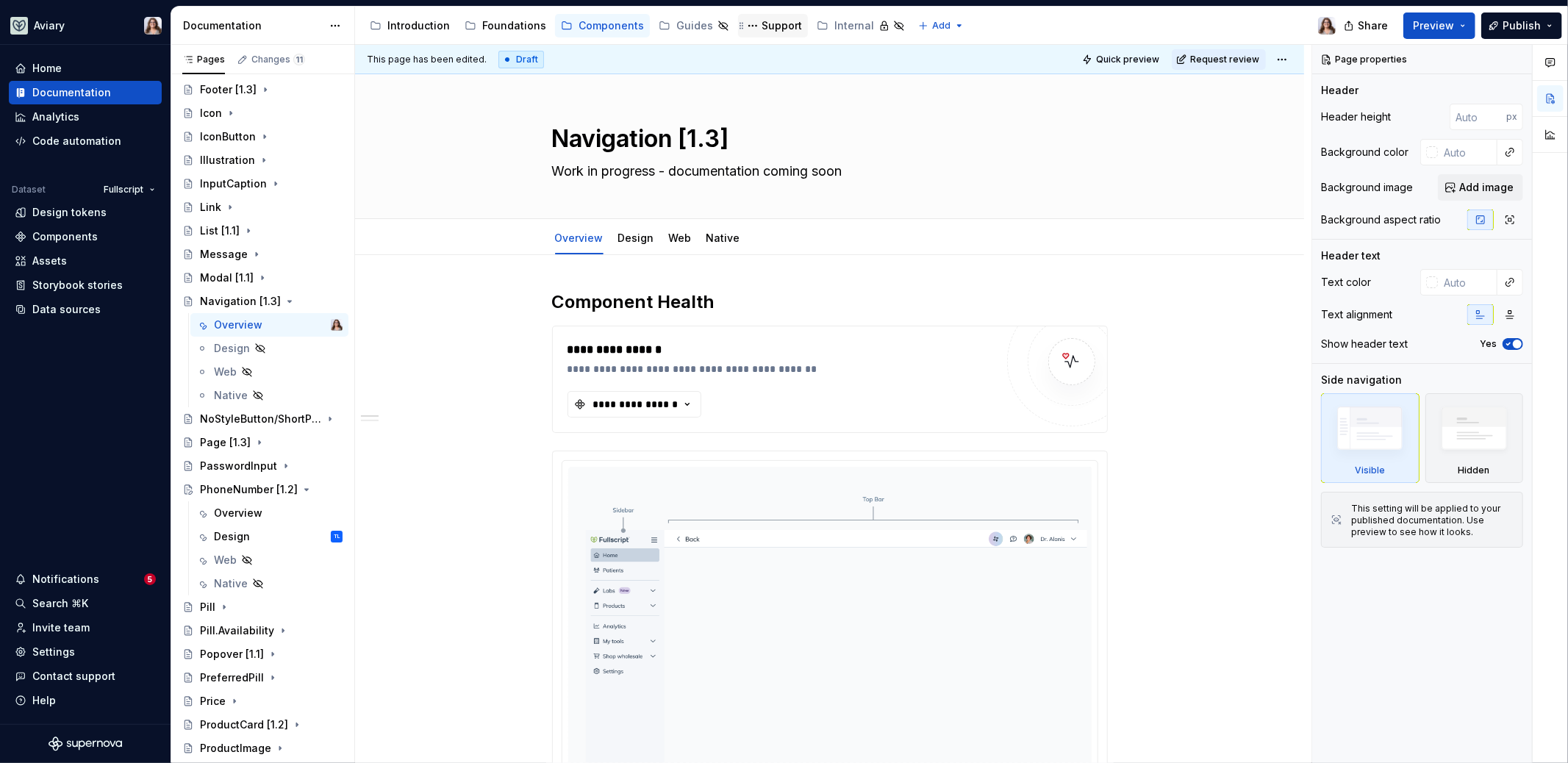
type textarea "*"
